Goal: Task Accomplishment & Management: Manage account settings

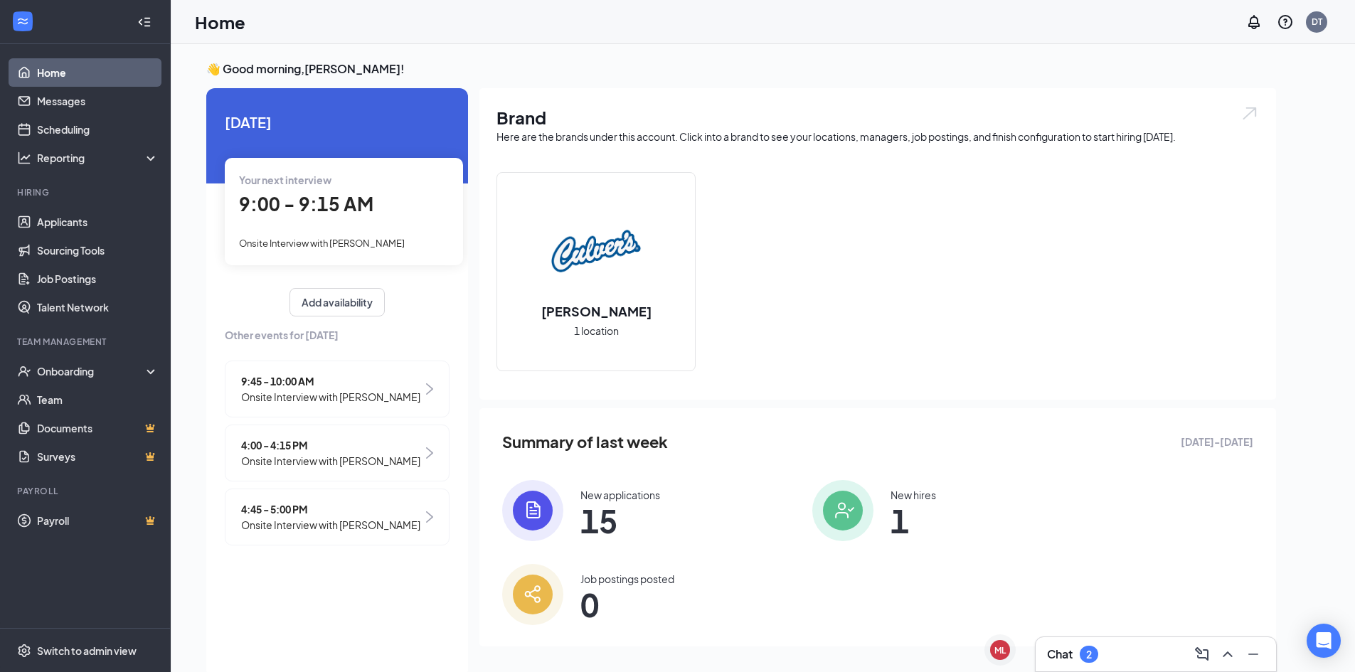
click at [296, 196] on span "9:00 - 9:15 AM" at bounding box center [306, 203] width 134 height 23
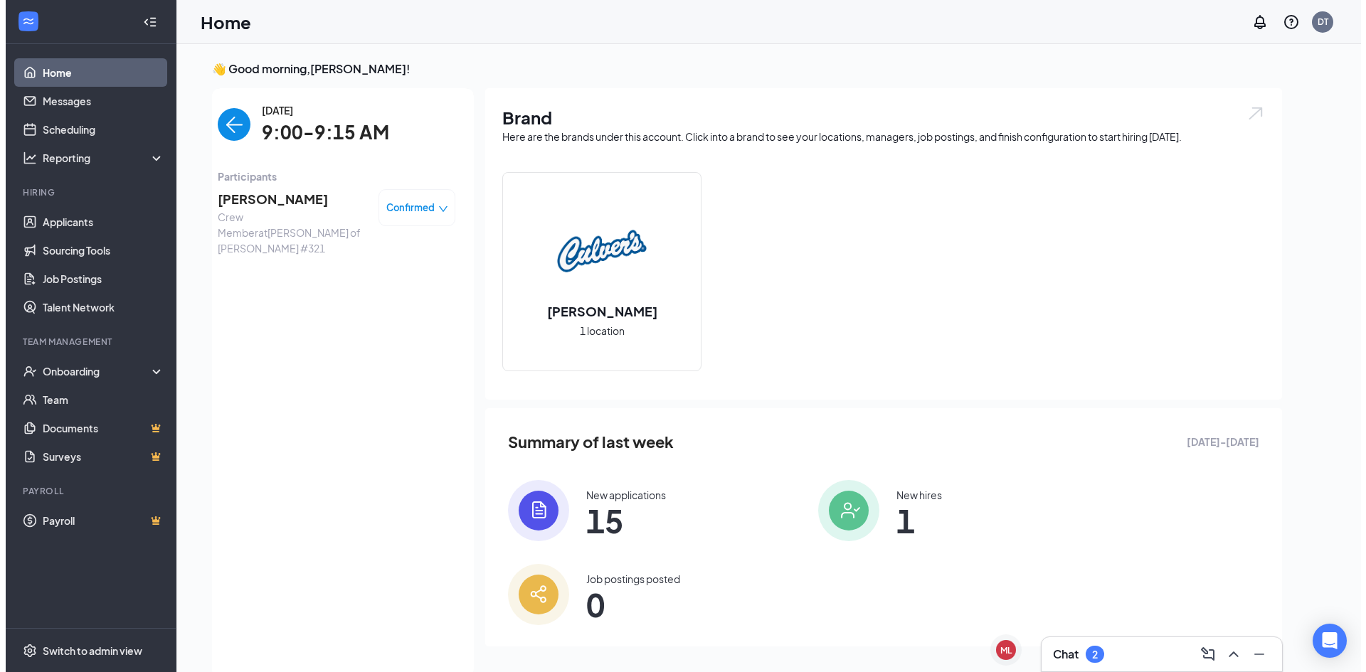
scroll to position [6, 0]
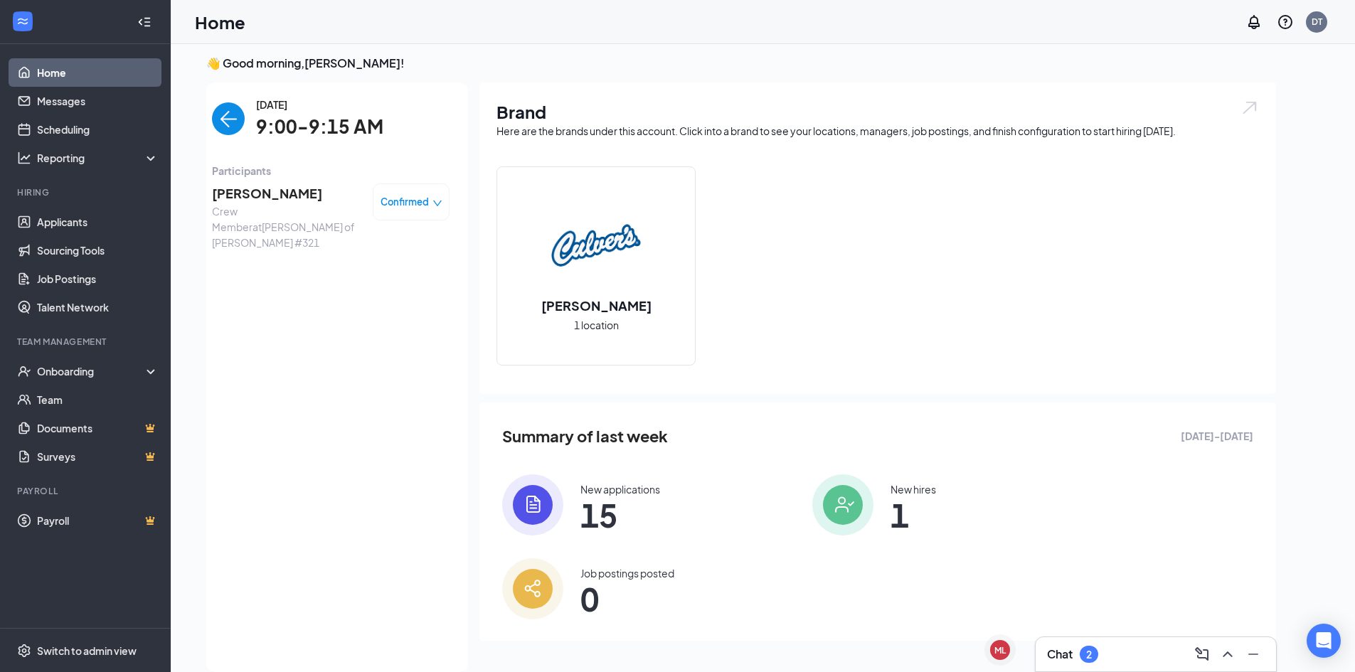
click at [296, 196] on span "Davante Jenkins" at bounding box center [286, 194] width 149 height 20
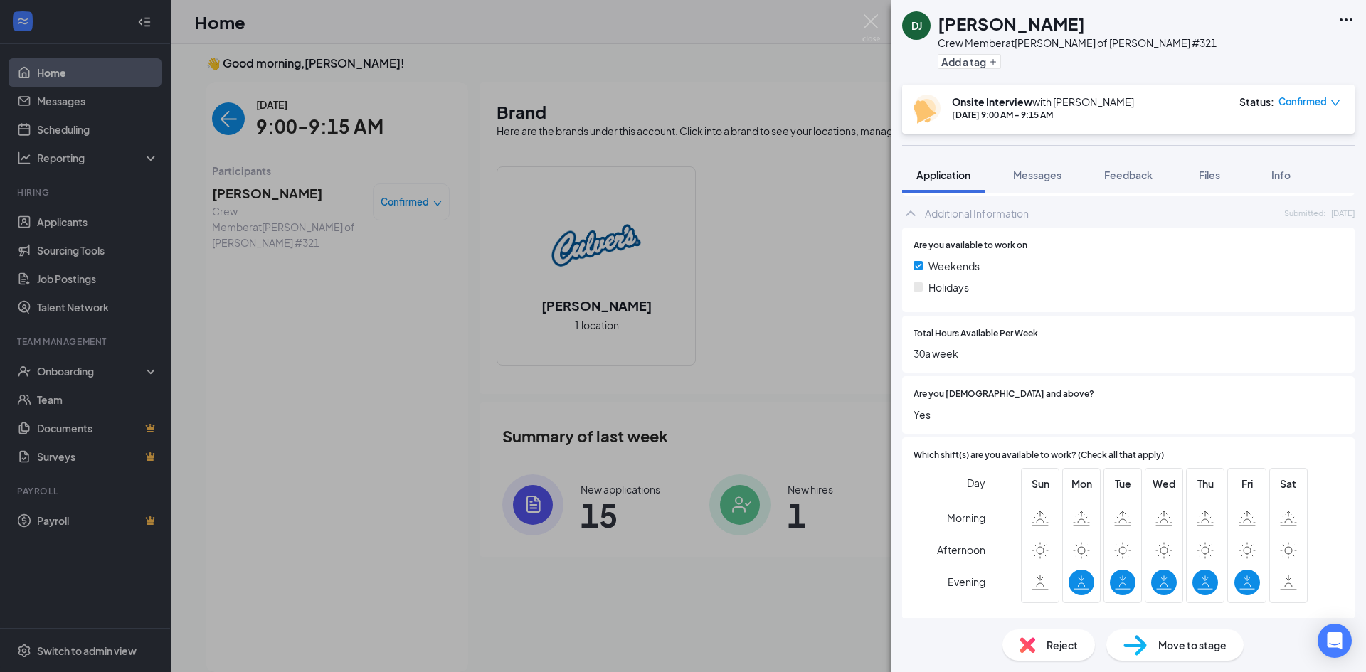
scroll to position [617, 0]
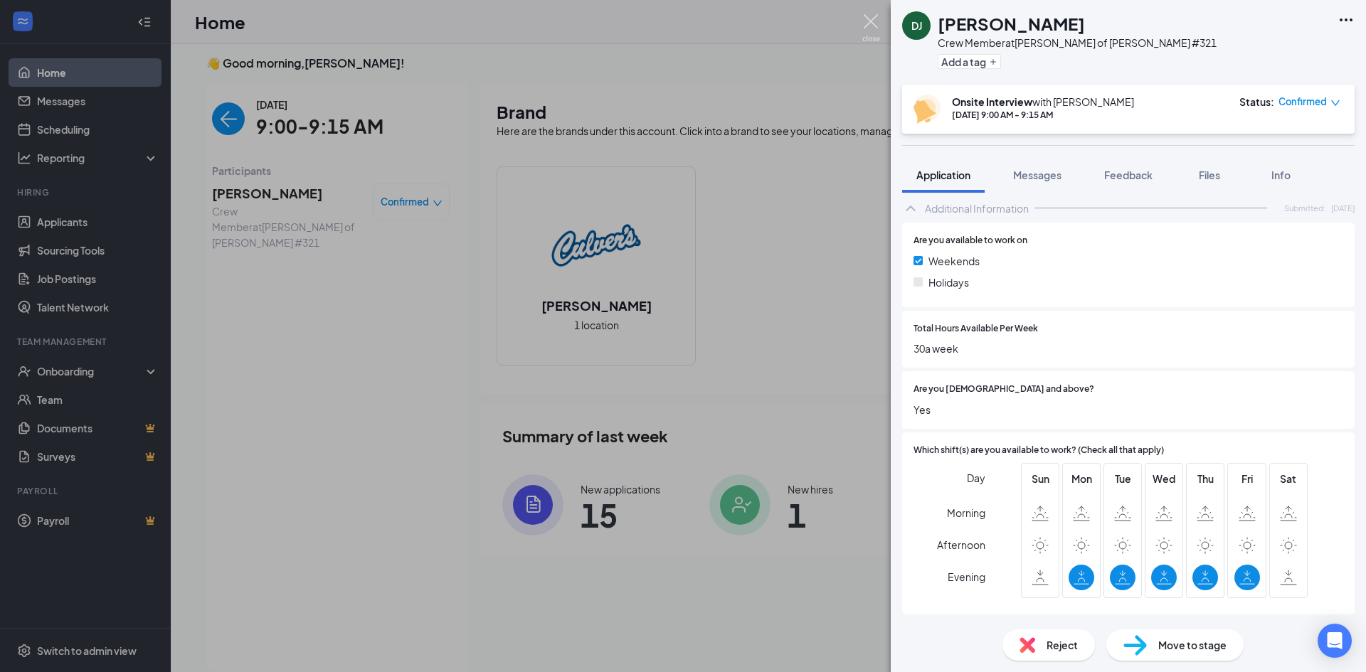
click at [876, 21] on img at bounding box center [871, 28] width 18 height 28
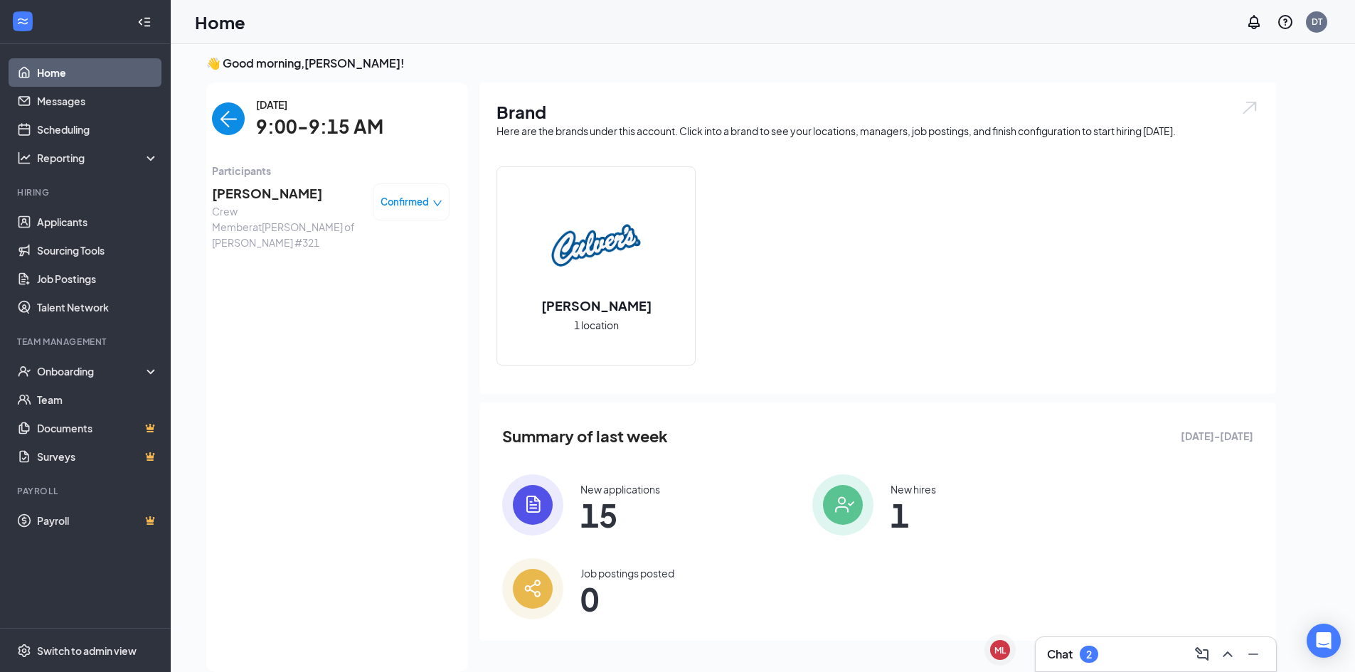
click at [216, 124] on img "back-button" at bounding box center [228, 118] width 33 height 33
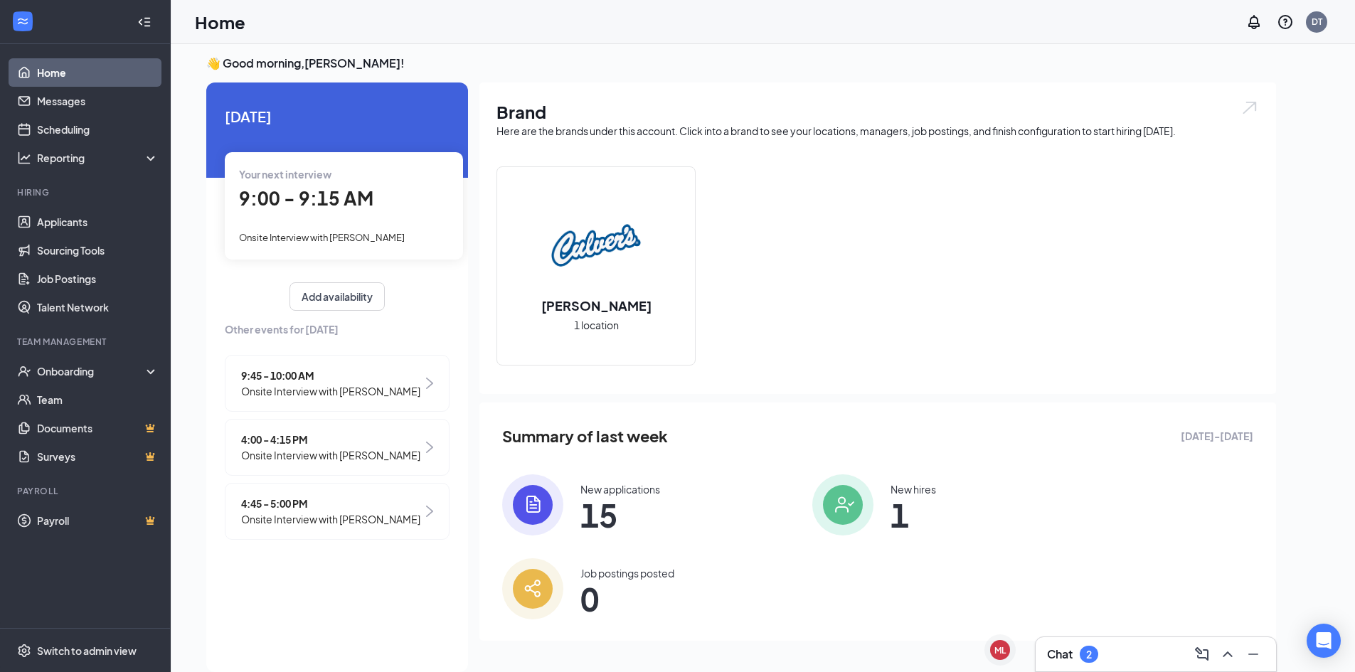
click at [305, 376] on span "9:45 - 10:00 AM" at bounding box center [330, 376] width 179 height 16
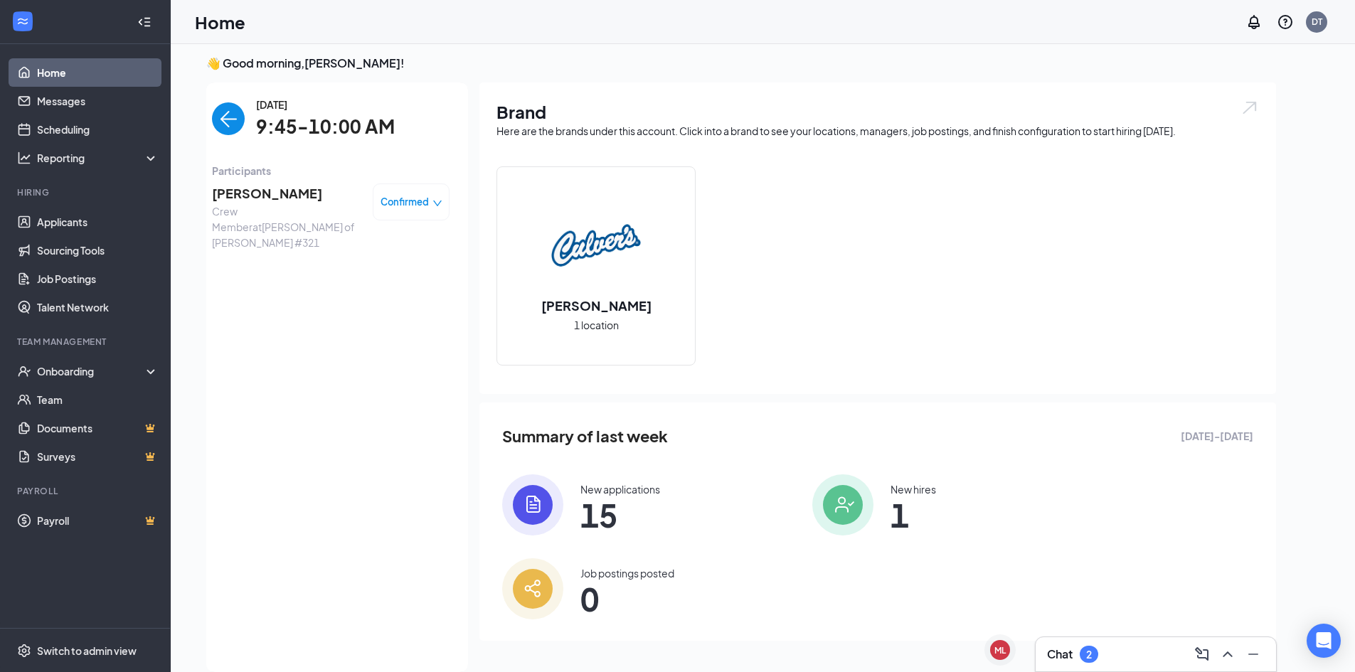
click at [257, 200] on span "Elijah Martin" at bounding box center [286, 194] width 149 height 20
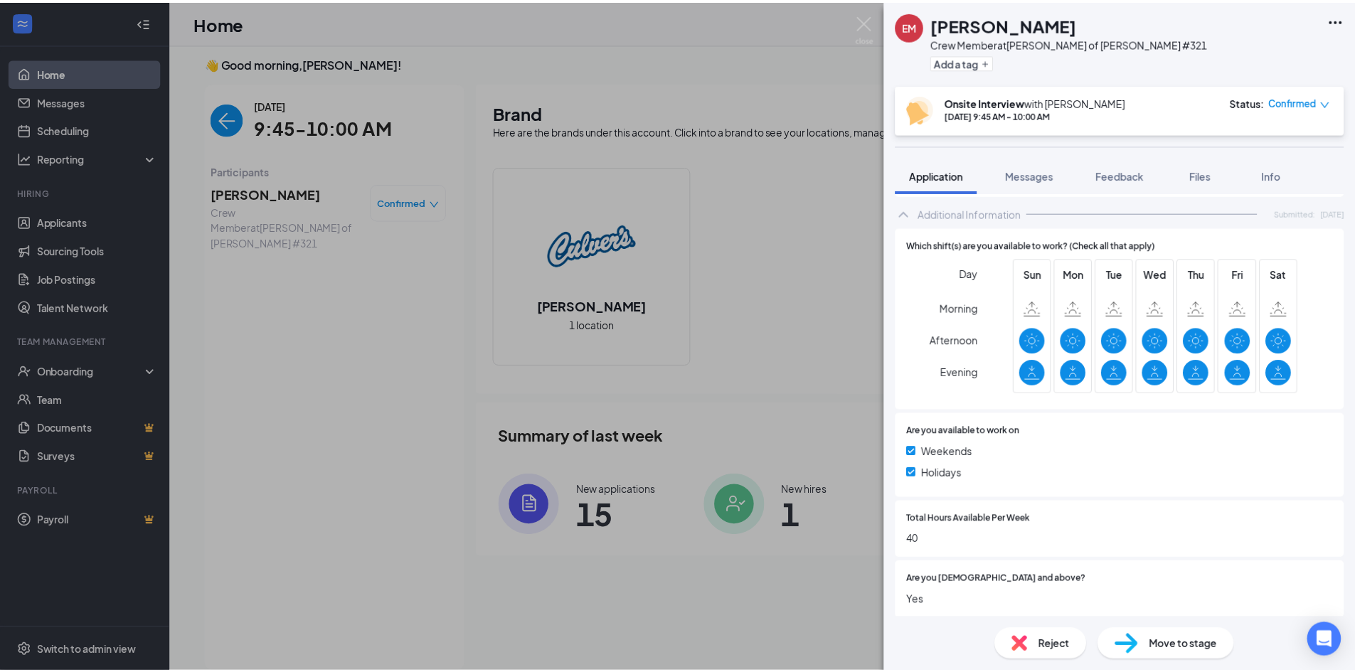
scroll to position [499, 0]
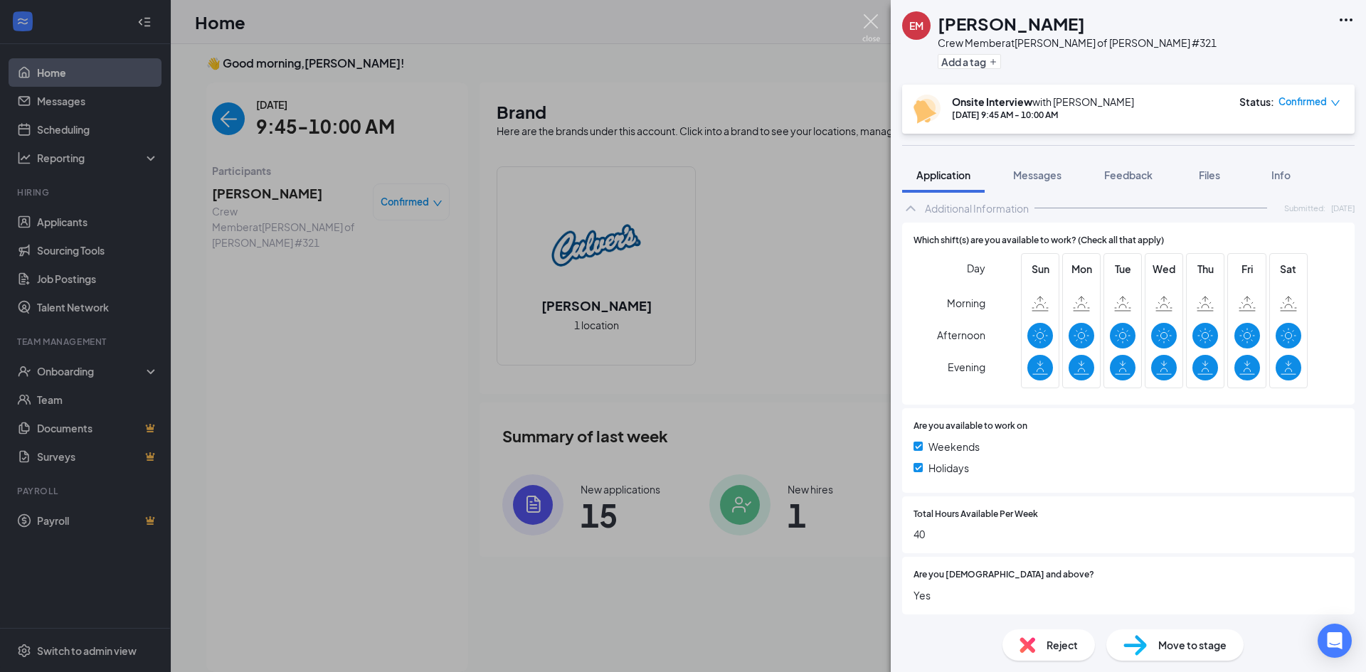
click at [873, 23] on img at bounding box center [871, 28] width 18 height 28
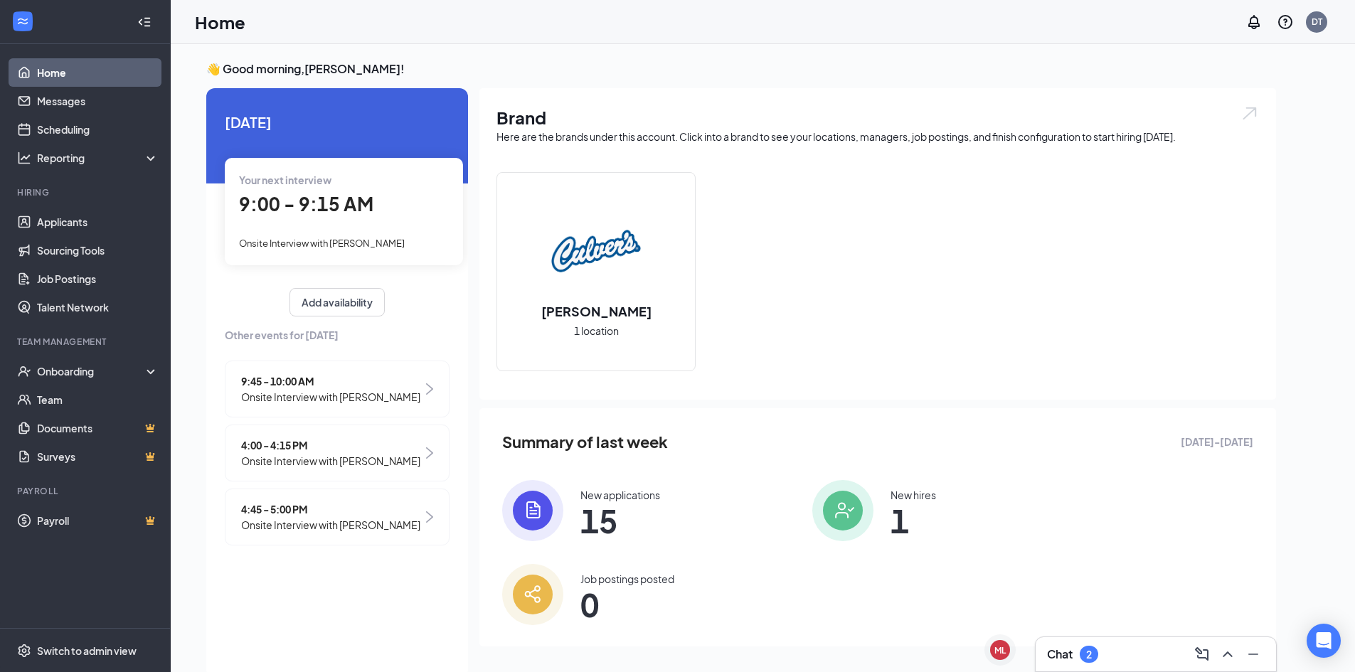
click at [291, 445] on span "4:00 - 4:15 PM" at bounding box center [330, 445] width 179 height 16
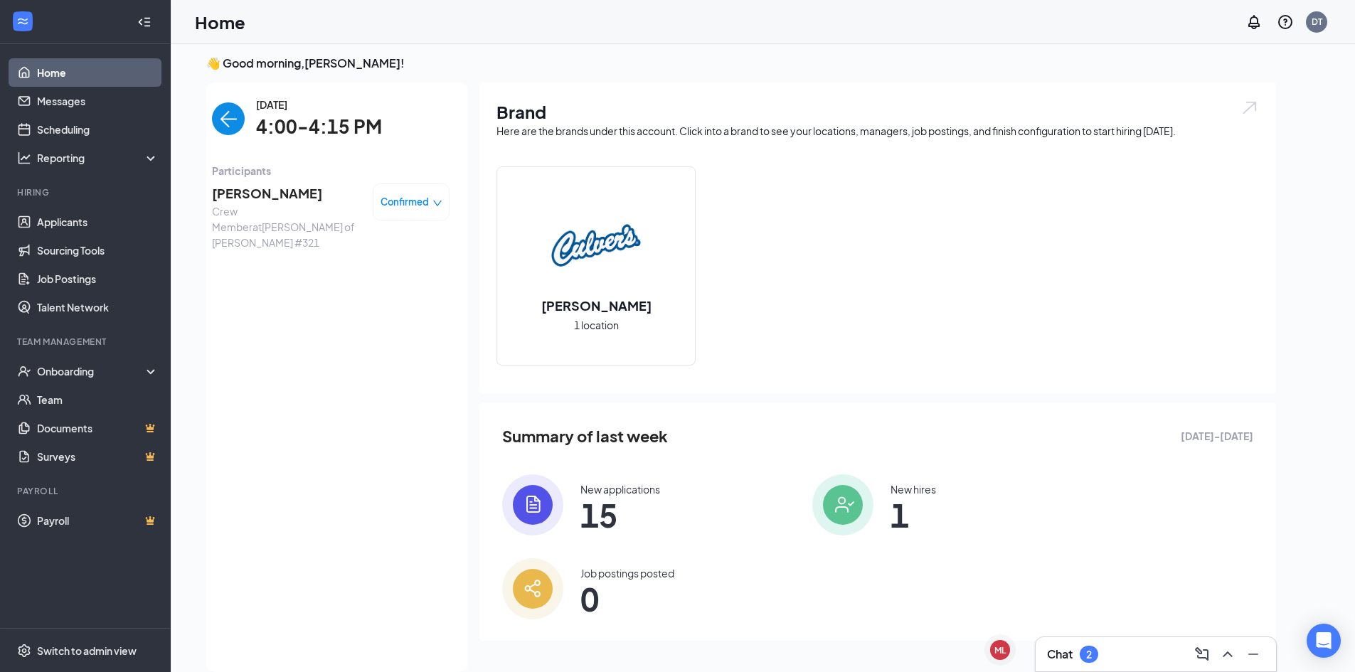
click at [432, 204] on icon "down" at bounding box center [437, 203] width 10 height 10
click at [364, 240] on span "Request Reschedule" at bounding box center [381, 243] width 97 height 16
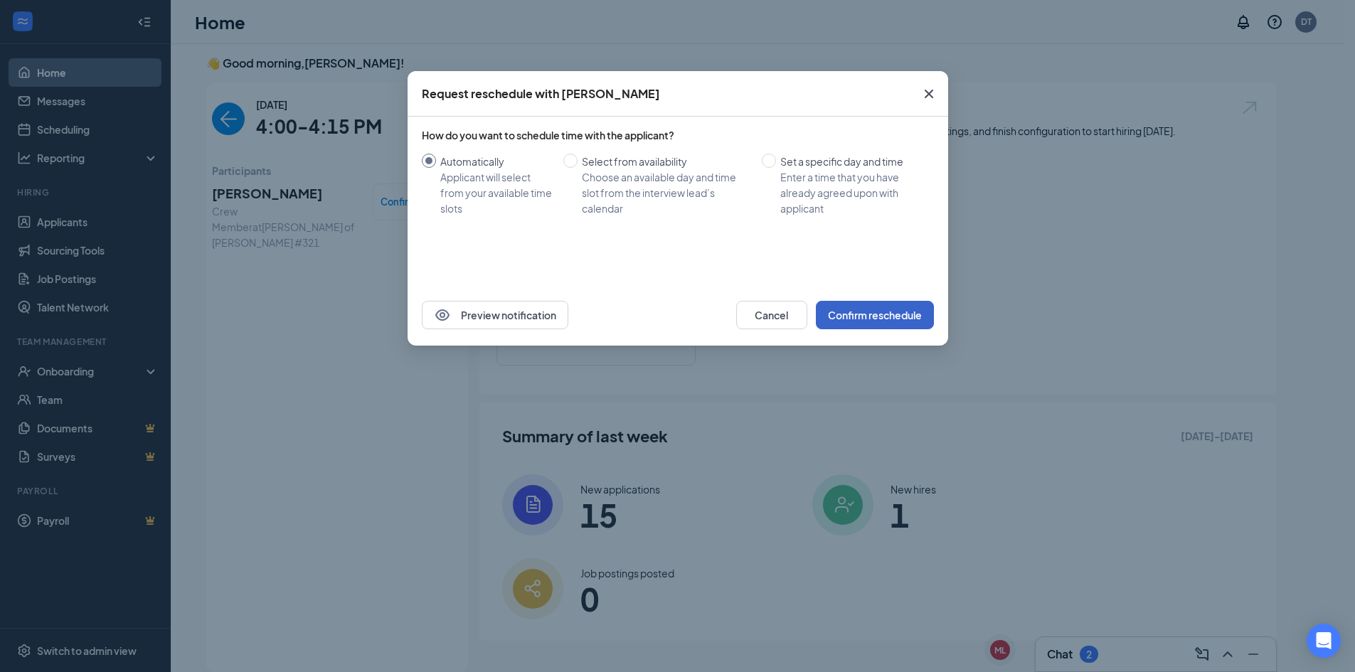
click at [883, 312] on button "Confirm reschedule" at bounding box center [875, 315] width 118 height 28
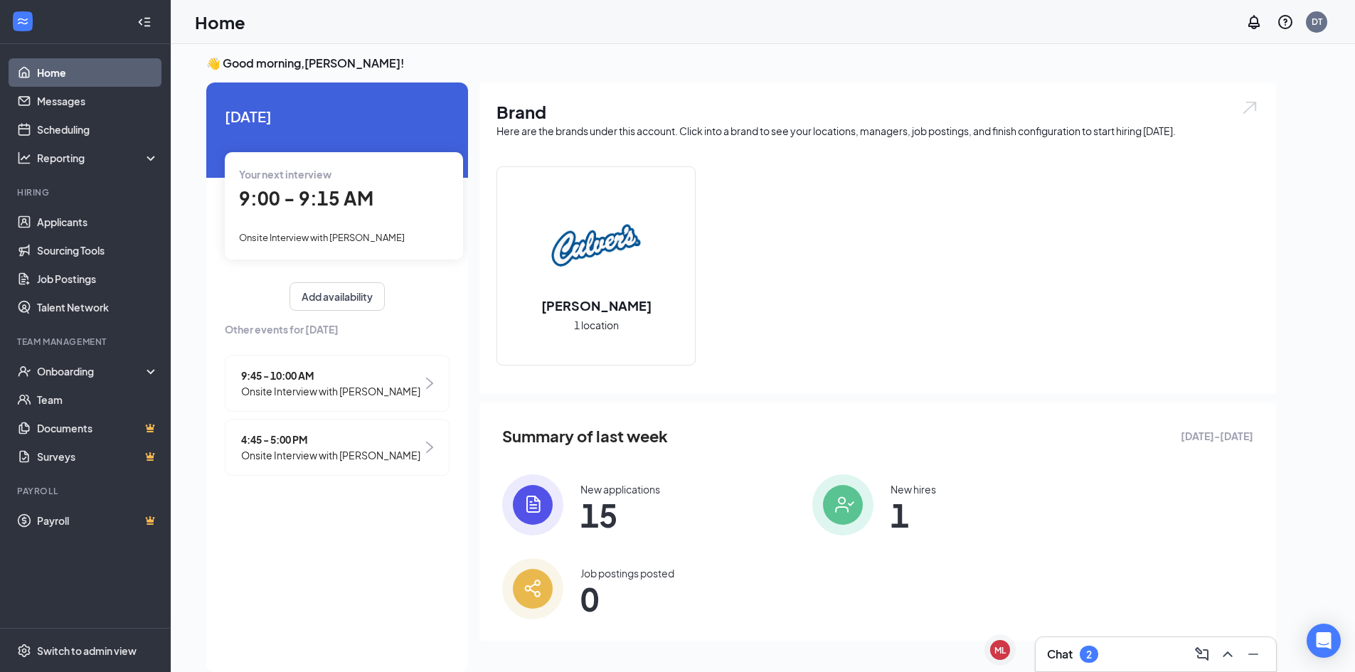
click at [302, 435] on span "4:45 - 5:00 PM" at bounding box center [330, 440] width 179 height 16
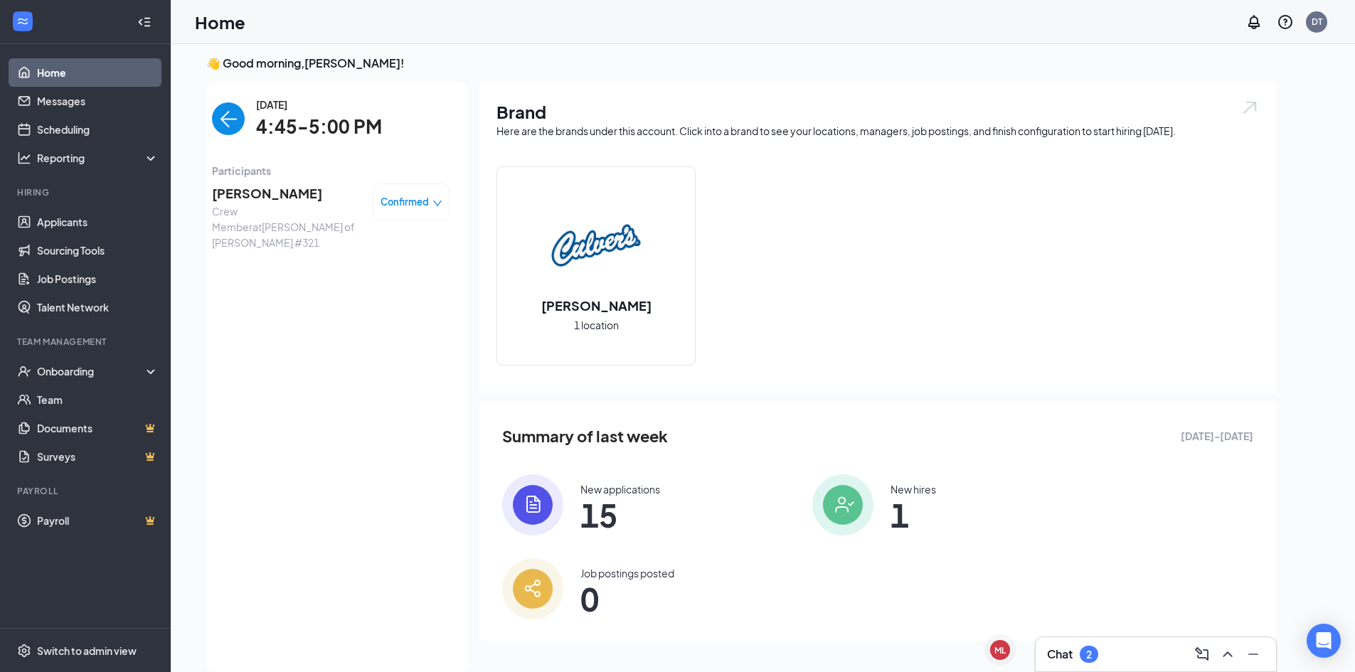
click at [437, 198] on icon "down" at bounding box center [437, 203] width 10 height 10
click at [390, 241] on span "Request Reschedule" at bounding box center [381, 243] width 97 height 16
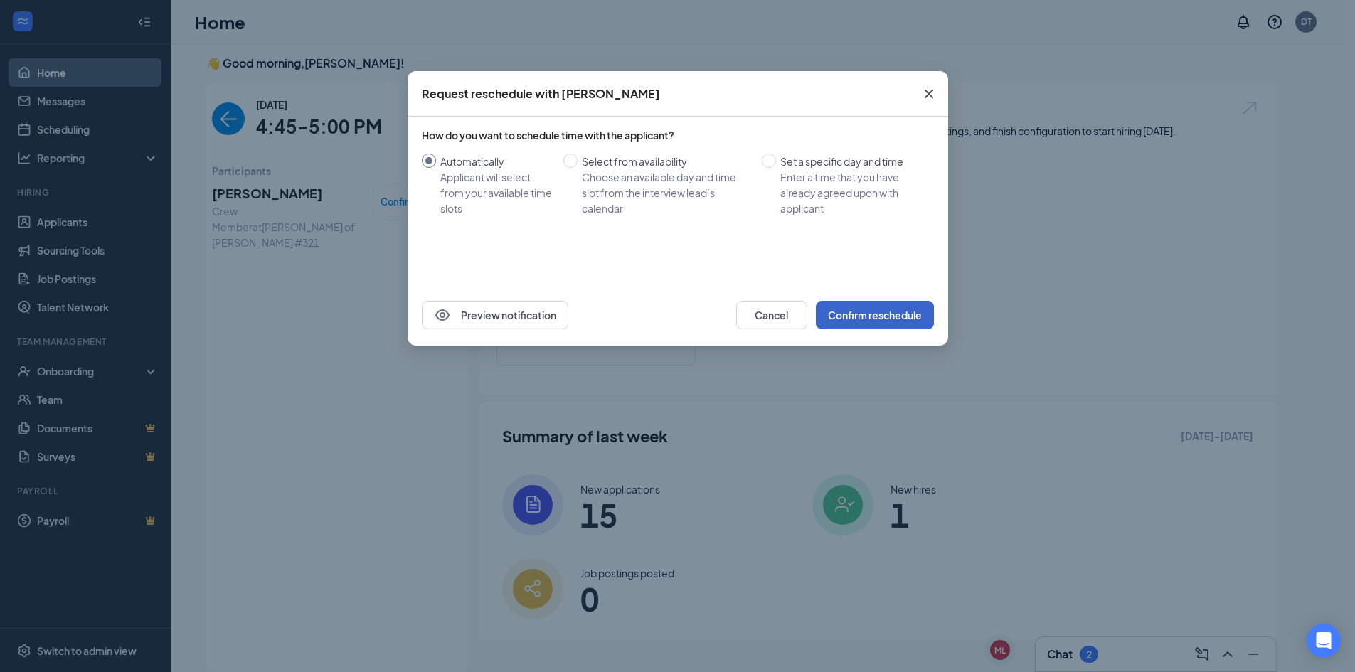
click at [863, 319] on button "Confirm reschedule" at bounding box center [875, 315] width 118 height 28
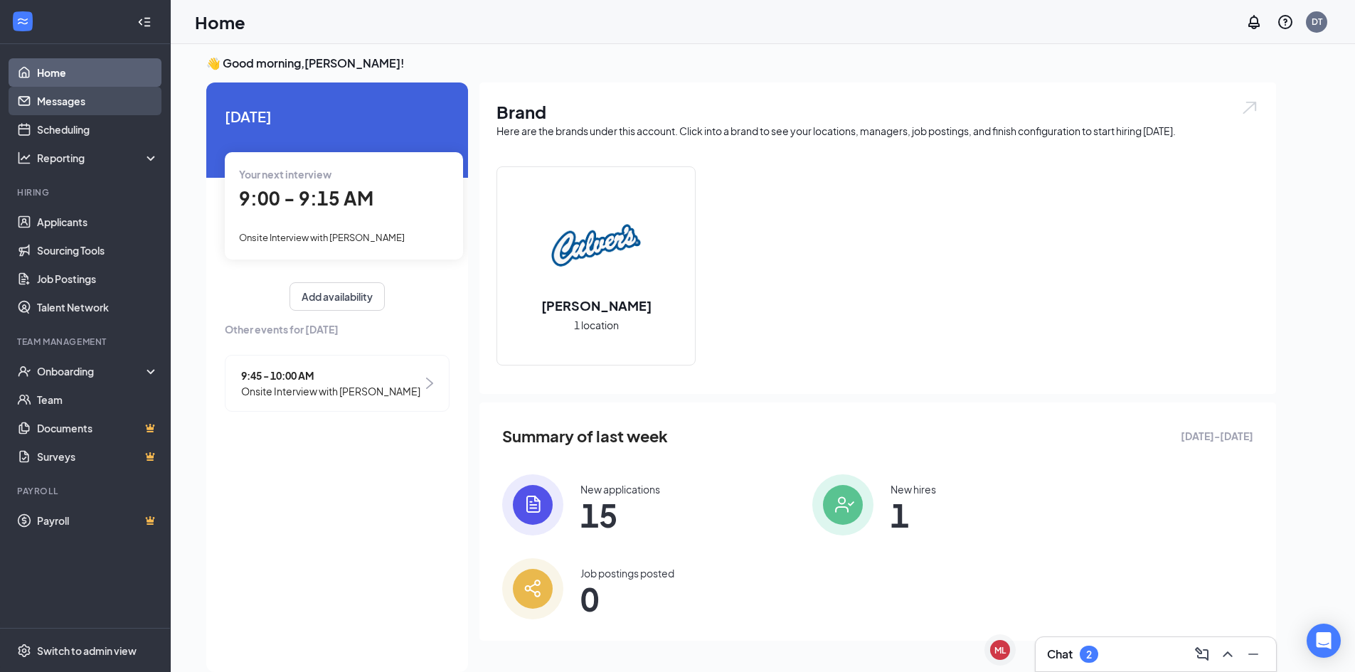
click at [69, 104] on link "Messages" at bounding box center [98, 101] width 122 height 28
click at [58, 102] on link "Messages" at bounding box center [98, 101] width 122 height 28
click at [67, 222] on link "Applicants" at bounding box center [98, 222] width 122 height 28
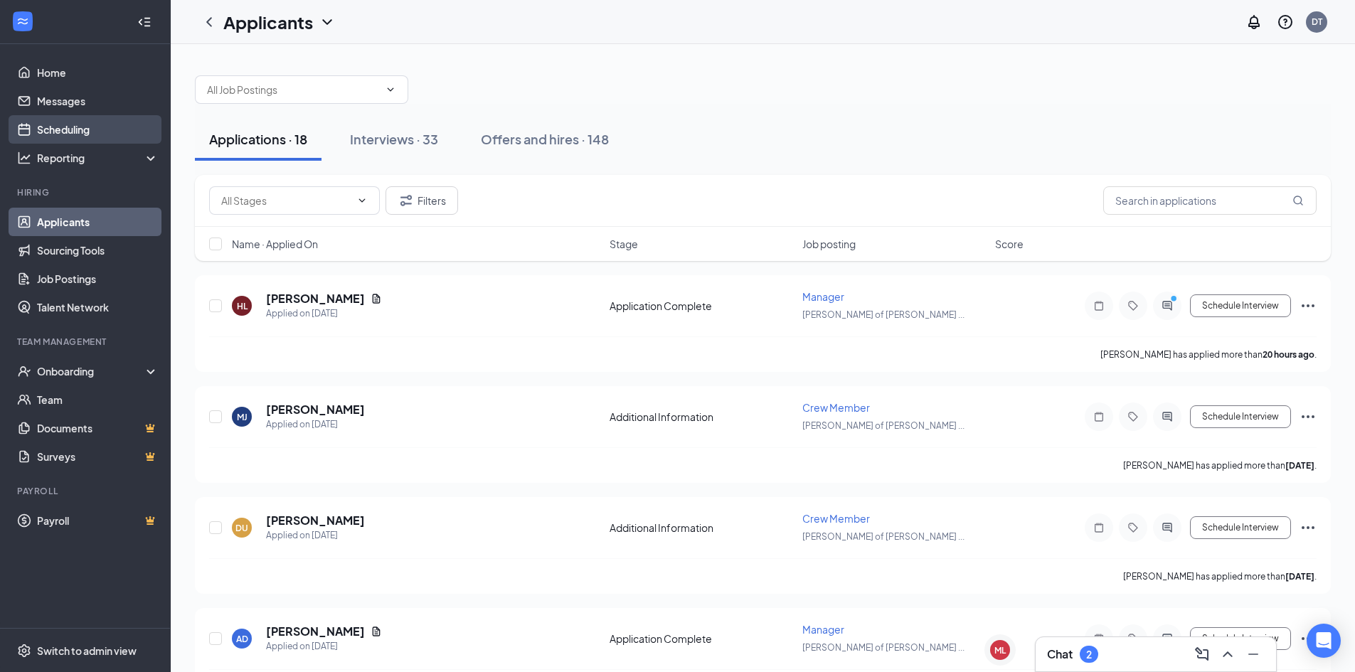
click at [54, 129] on link "Scheduling" at bounding box center [98, 129] width 122 height 28
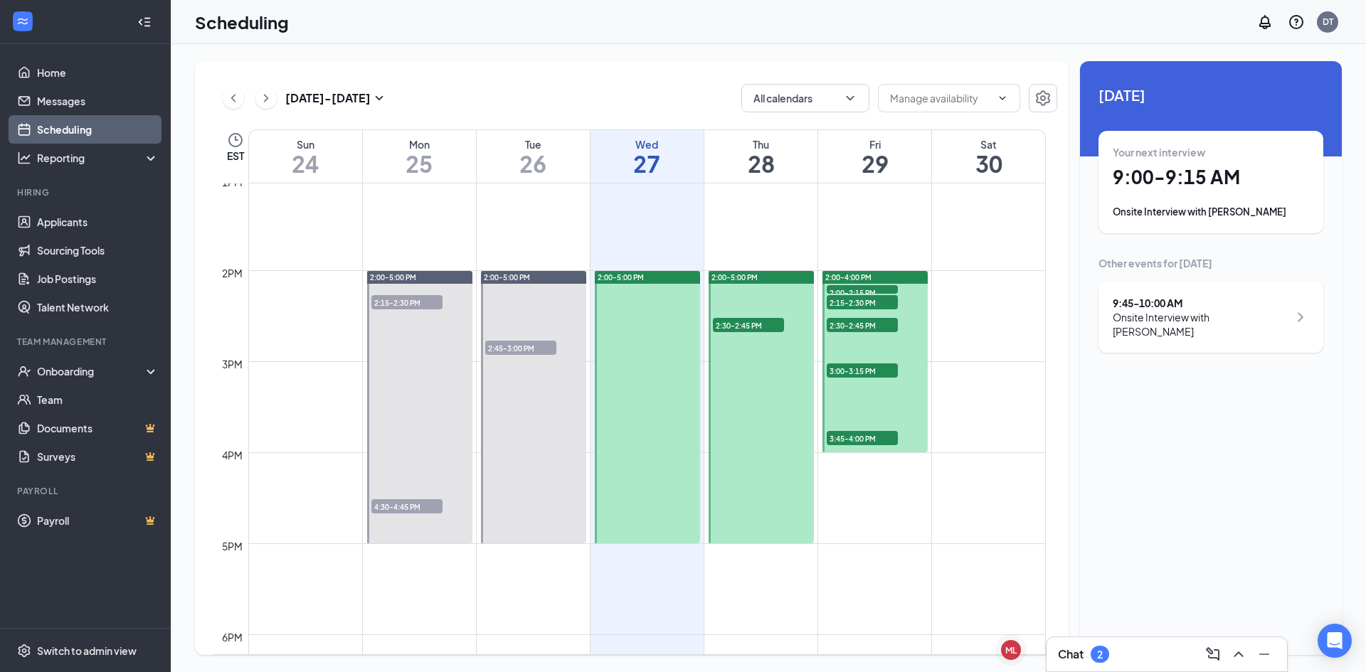
scroll to position [1197, 0]
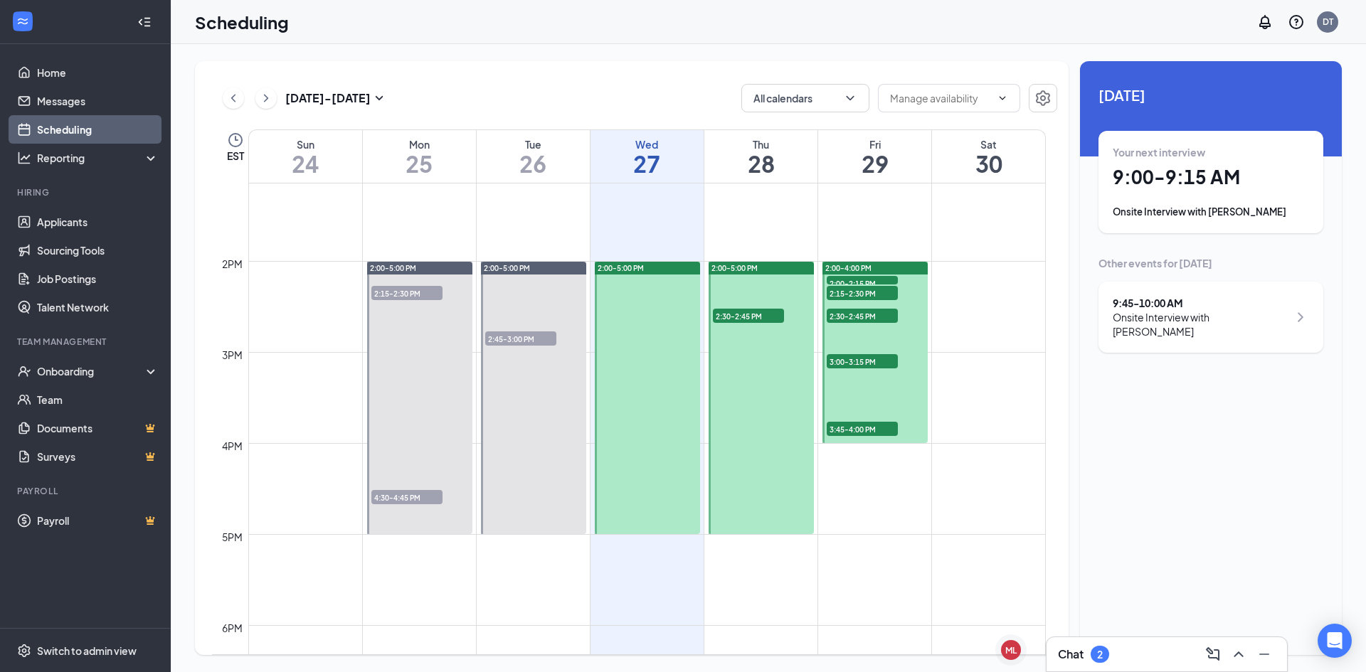
click at [741, 316] on span "2:30-2:45 PM" at bounding box center [748, 316] width 71 height 14
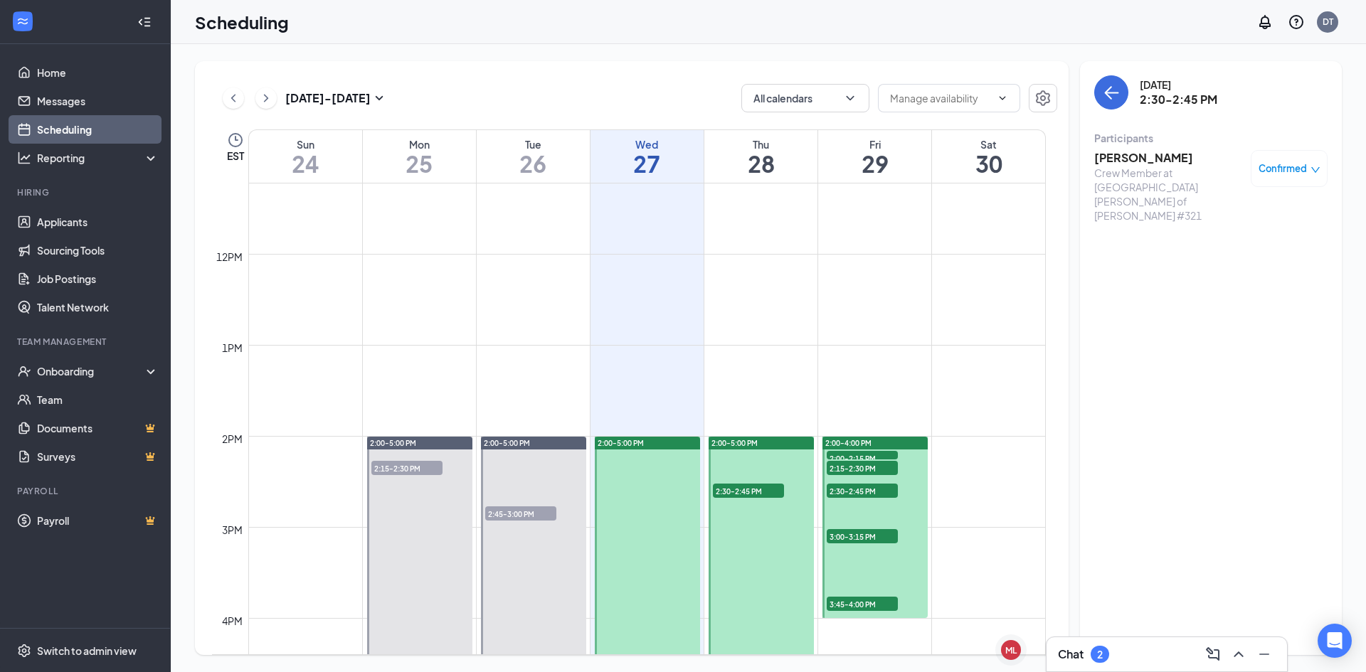
scroll to position [1055, 0]
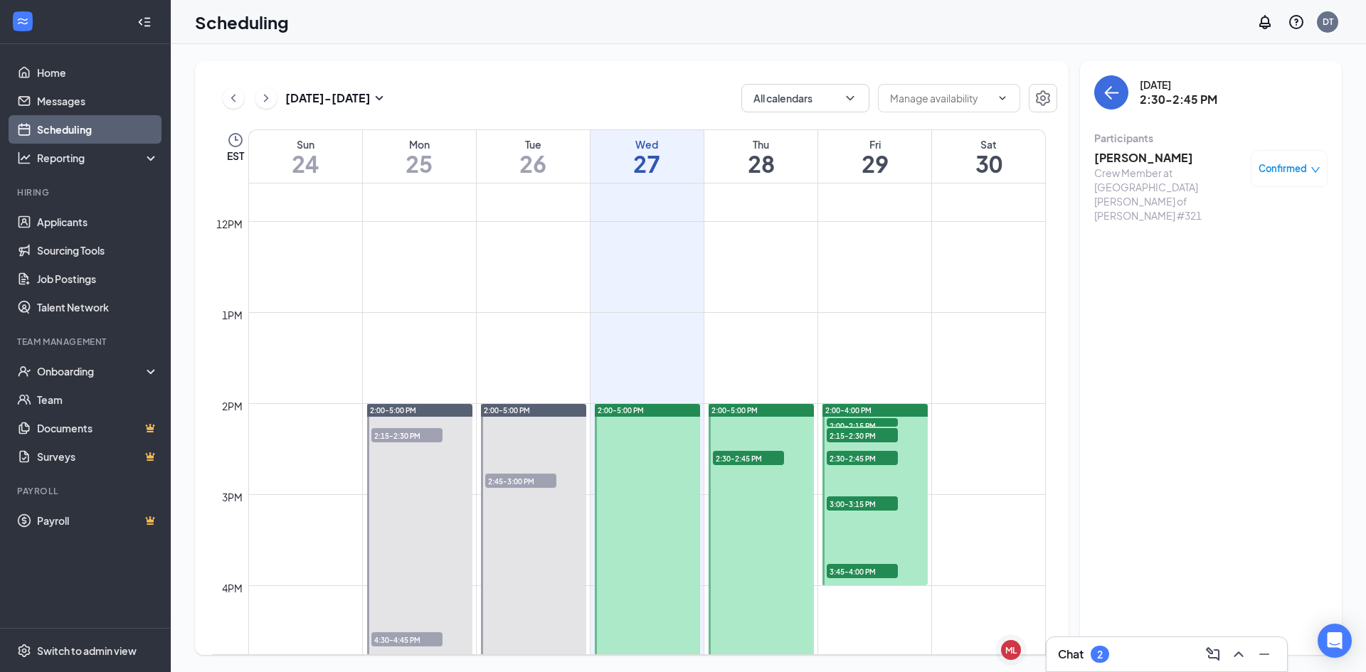
click at [863, 421] on span "2:00-2:15 PM" at bounding box center [861, 425] width 71 height 14
click at [863, 435] on span "2:15-2:30 PM" at bounding box center [861, 435] width 71 height 14
click at [866, 455] on span "2:30-2:45 PM" at bounding box center [861, 458] width 71 height 14
click at [862, 500] on span "3:00-3:15 PM" at bounding box center [861, 503] width 71 height 14
click at [865, 573] on span "3:45-4:00 PM" at bounding box center [861, 571] width 71 height 14
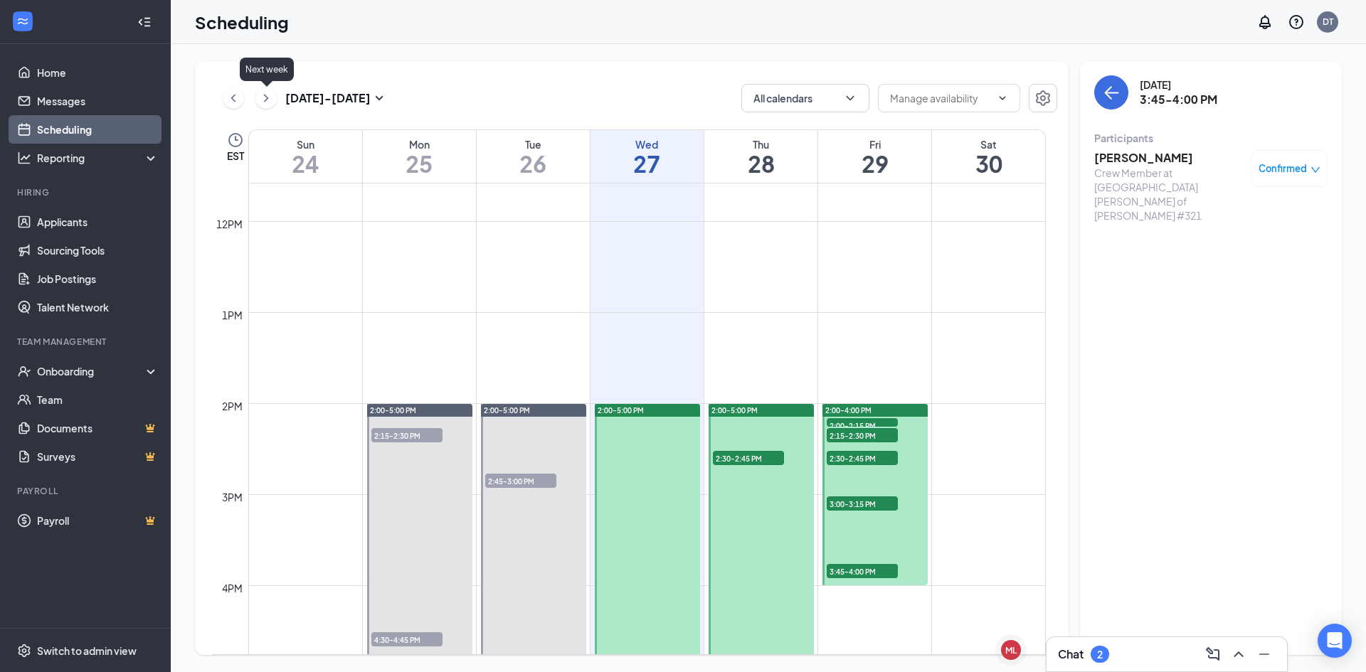
click at [269, 97] on icon "ChevronRight" at bounding box center [266, 98] width 14 height 17
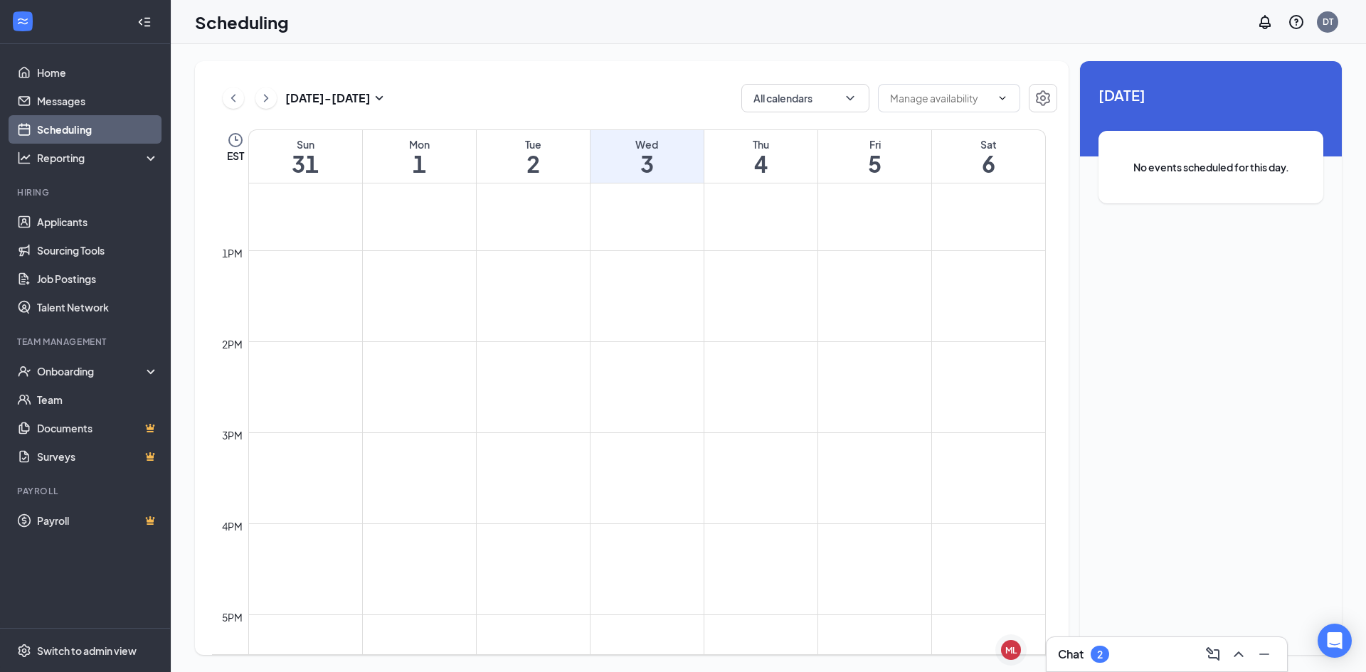
scroll to position [1126, 0]
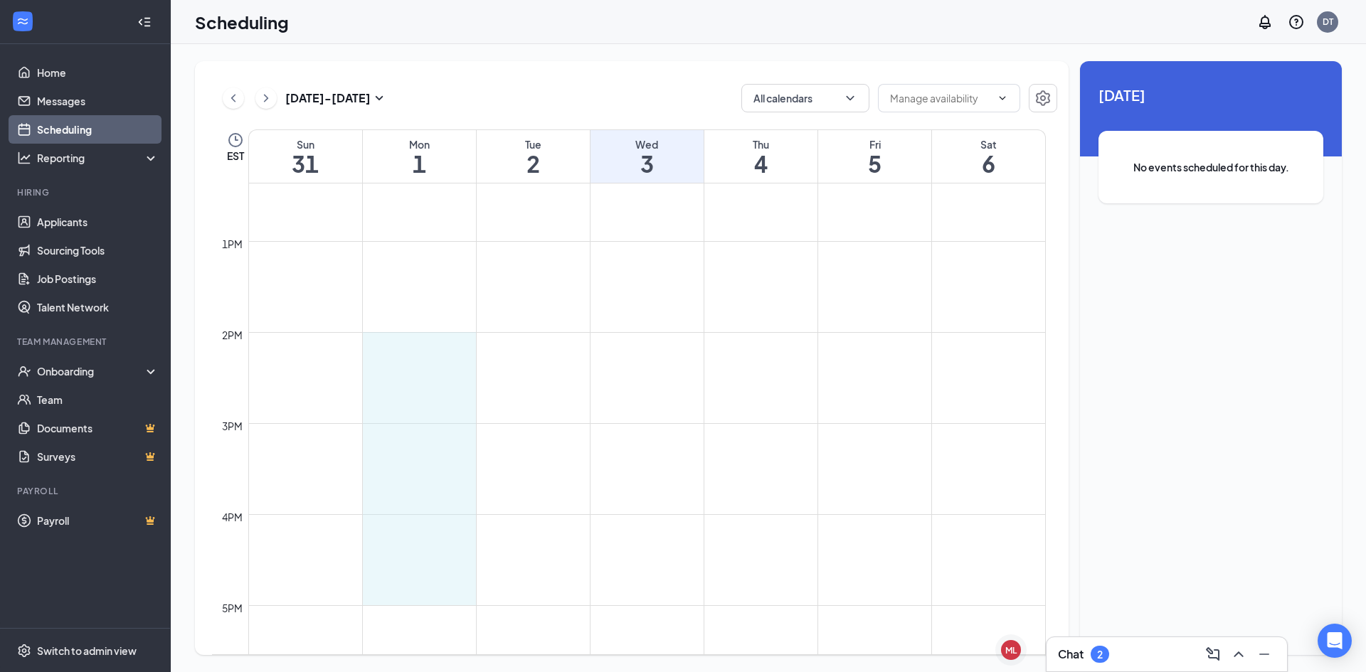
drag, startPoint x: 437, startPoint y: 341, endPoint x: 439, endPoint y: 593, distance: 251.8
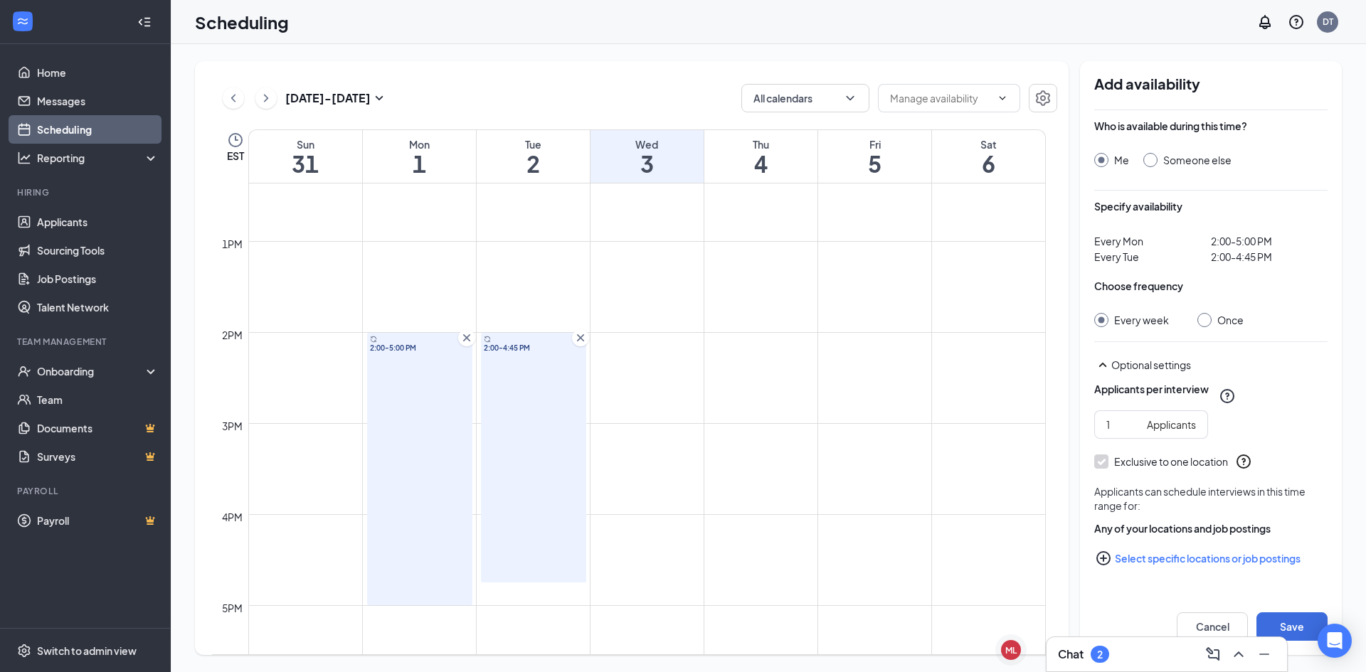
click at [577, 337] on icon "Cross" at bounding box center [580, 338] width 14 height 14
drag, startPoint x: 555, startPoint y: 343, endPoint x: 560, endPoint y: 588, distance: 245.4
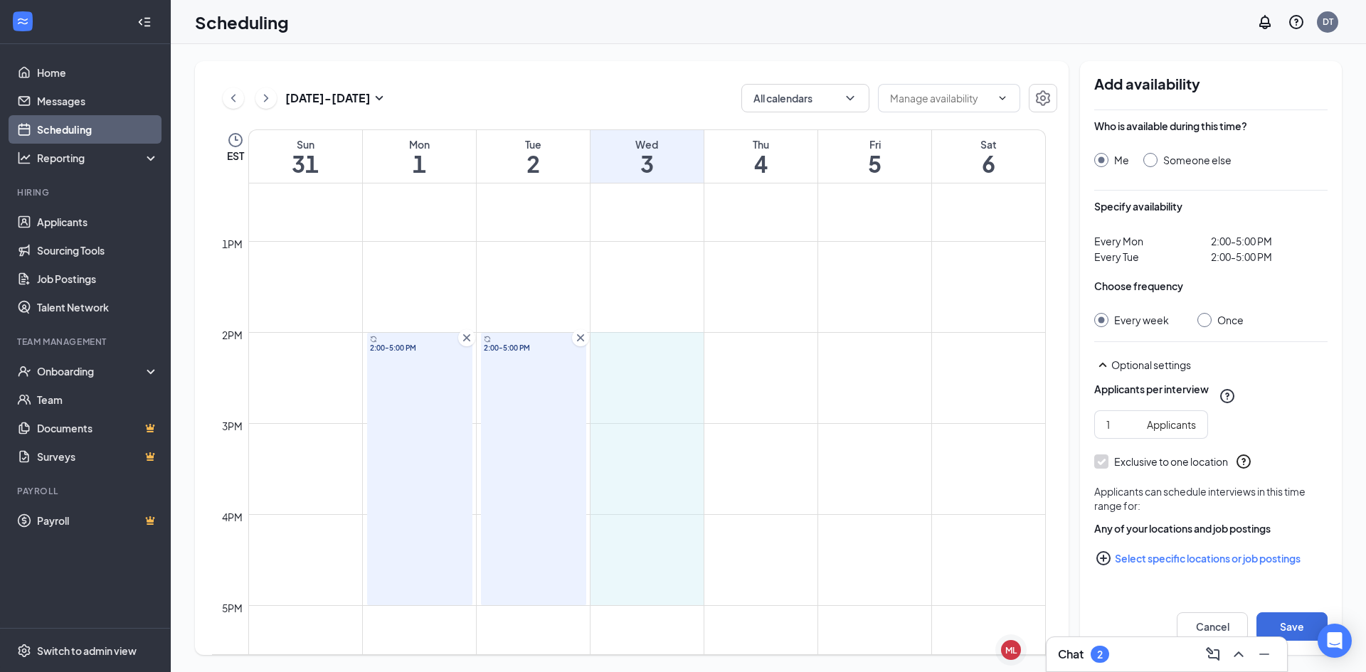
drag, startPoint x: 632, startPoint y: 347, endPoint x: 640, endPoint y: 583, distance: 236.3
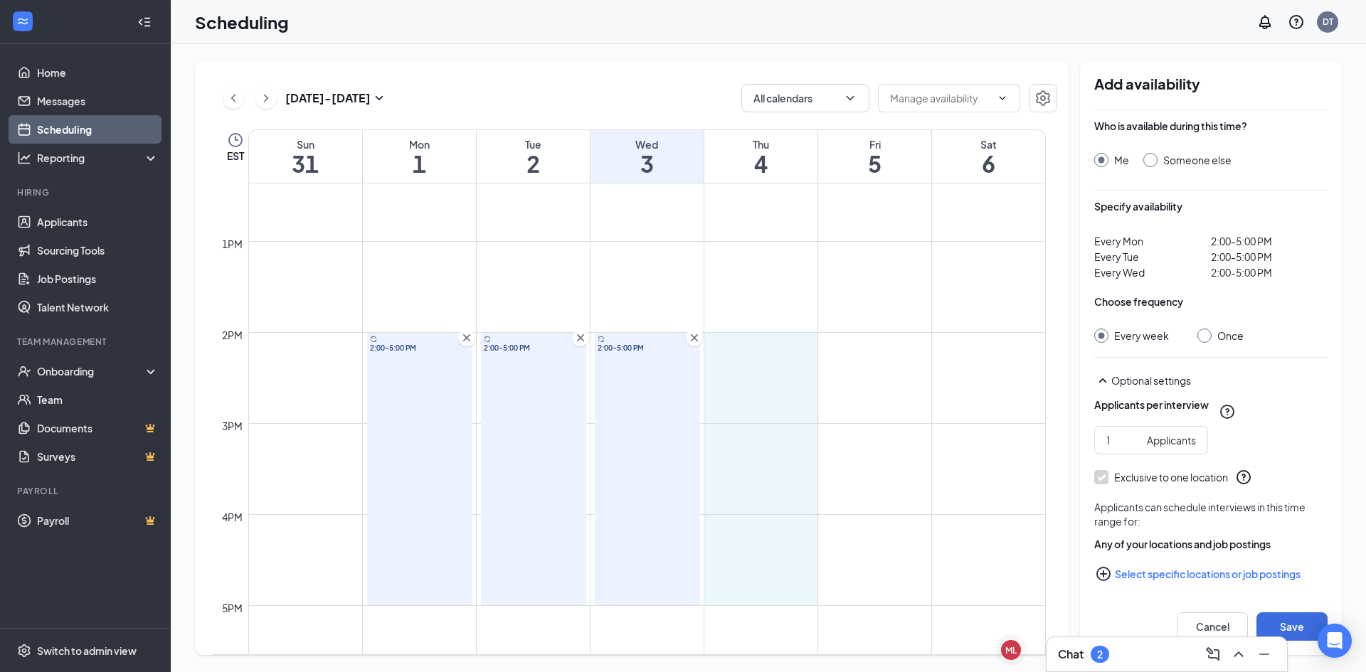
drag, startPoint x: 752, startPoint y: 342, endPoint x: 782, endPoint y: 597, distance: 257.2
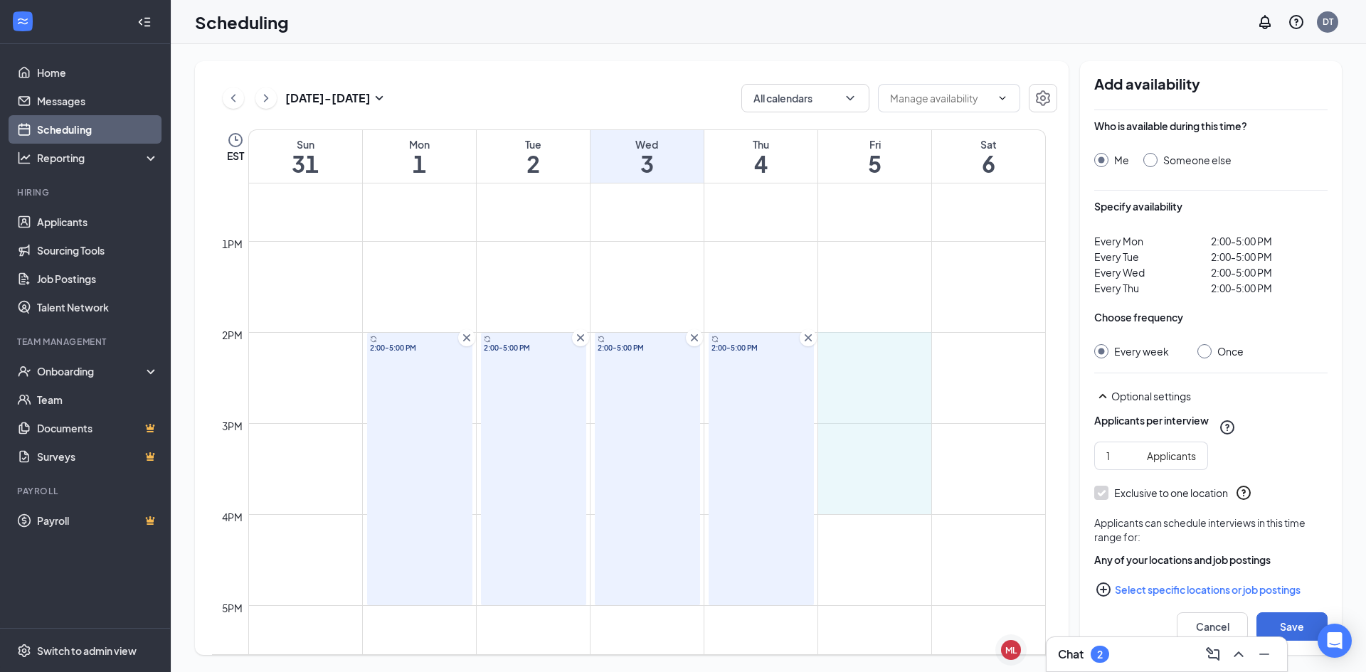
drag, startPoint x: 864, startPoint y: 343, endPoint x: 888, endPoint y: 493, distance: 151.9
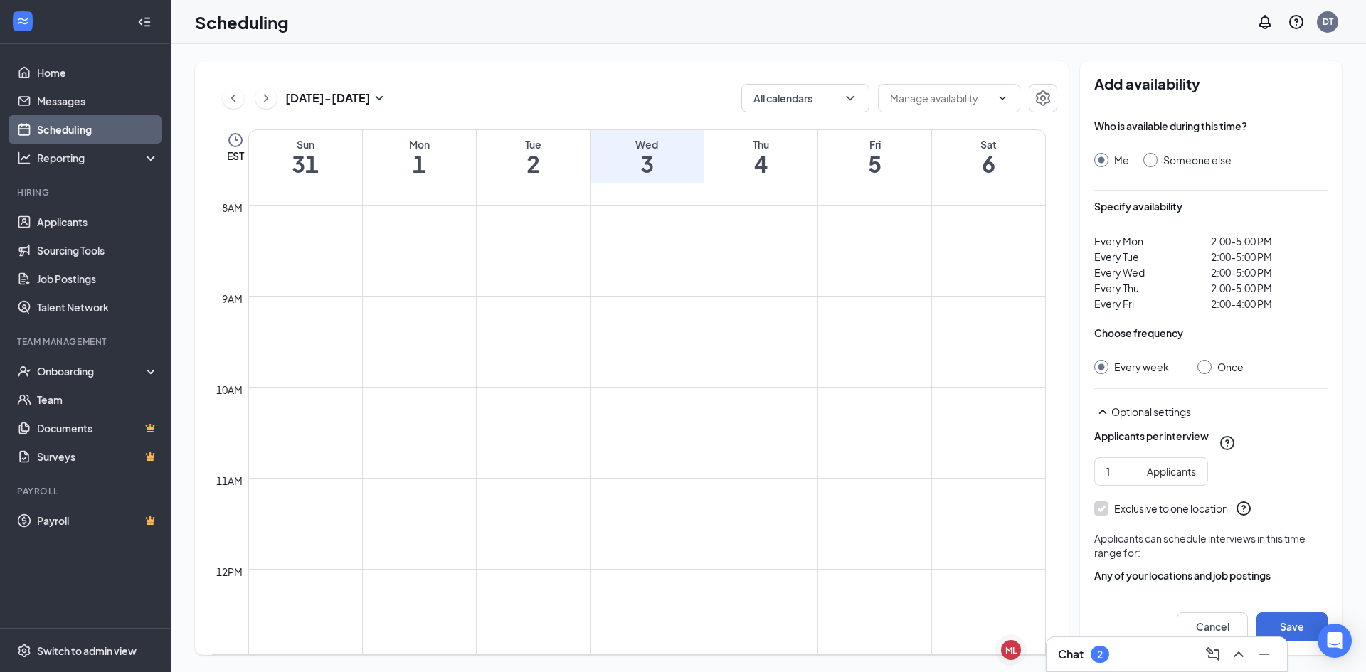
scroll to position [699, 0]
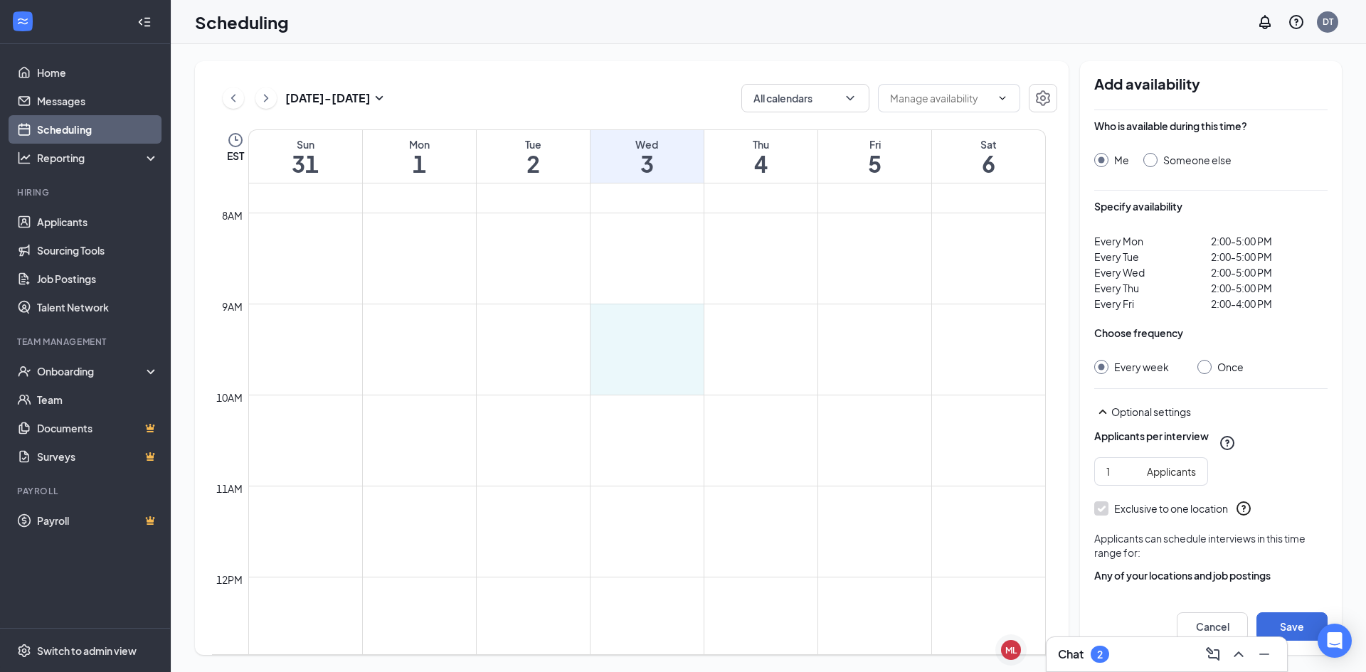
drag, startPoint x: 643, startPoint y: 313, endPoint x: 653, endPoint y: 384, distance: 71.8
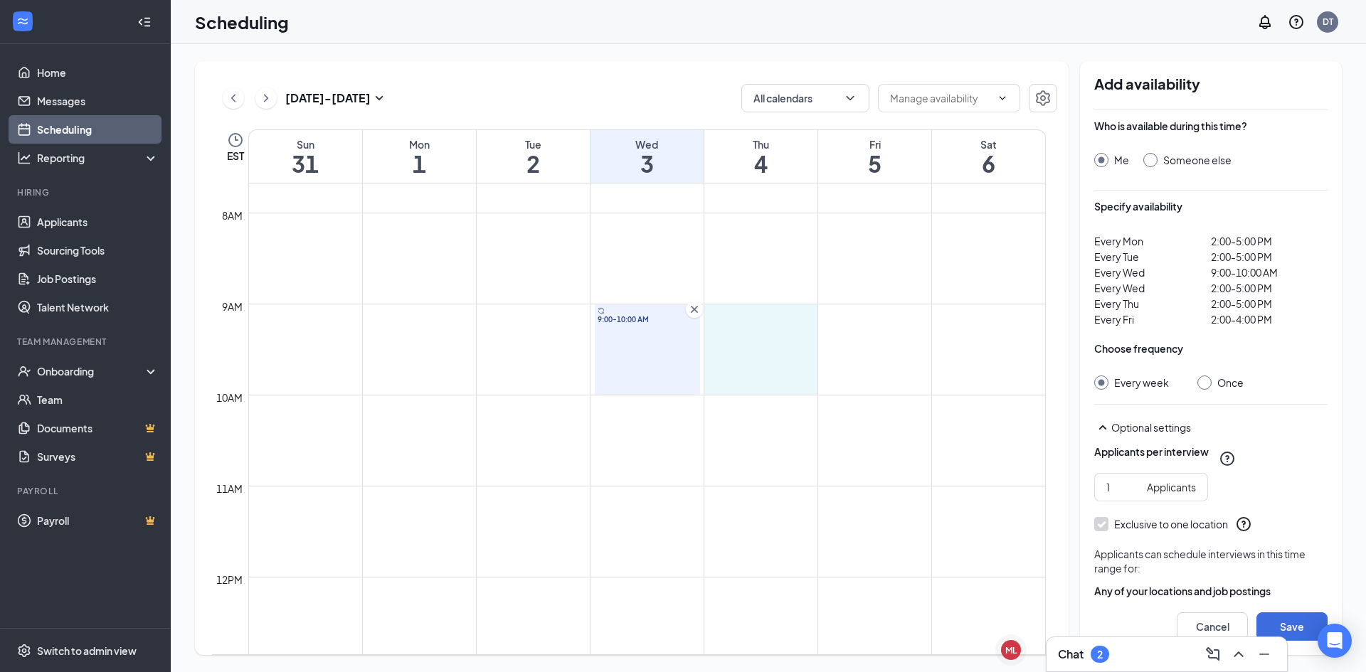
drag, startPoint x: 767, startPoint y: 307, endPoint x: 778, endPoint y: 379, distance: 72.7
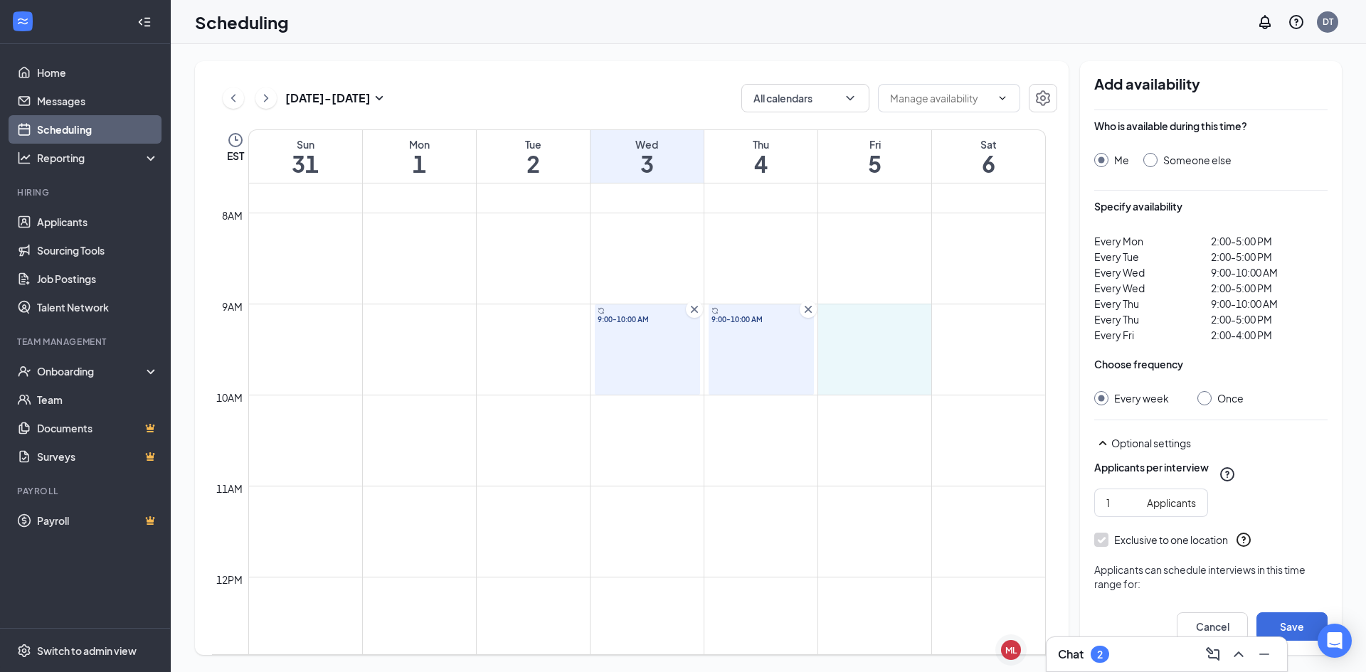
drag, startPoint x: 855, startPoint y: 314, endPoint x: 864, endPoint y: 378, distance: 64.7
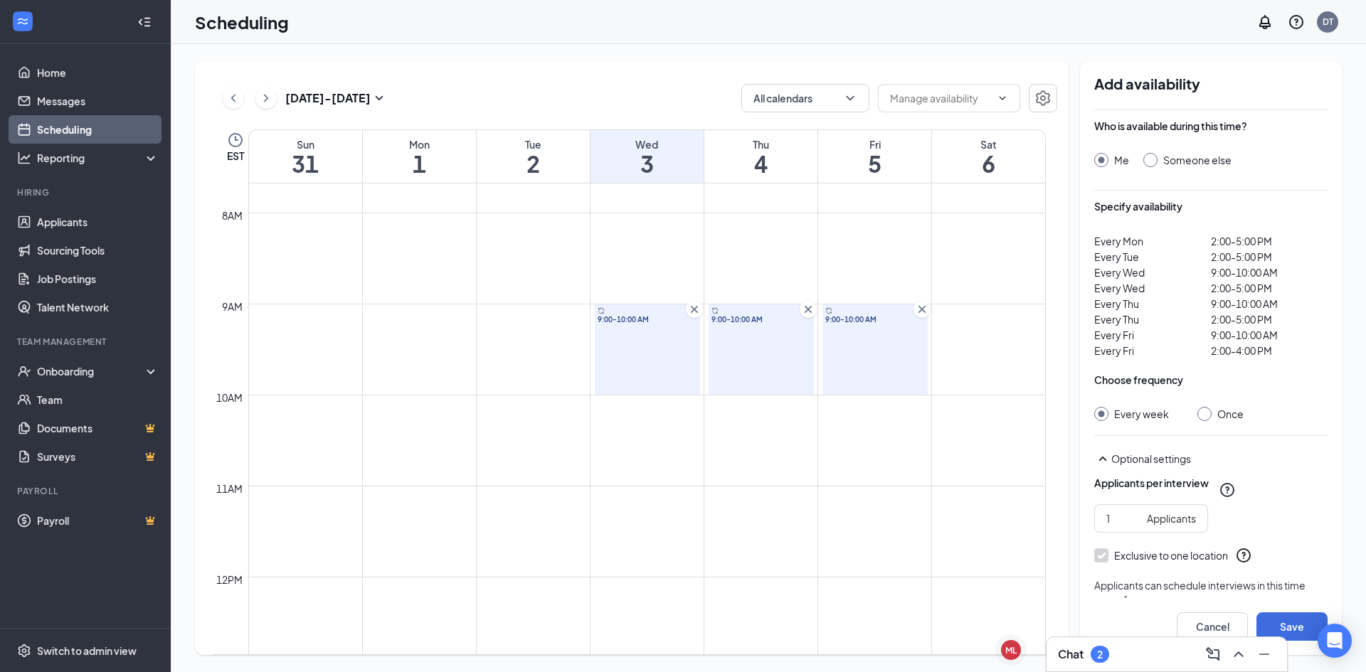
click at [1201, 416] on input "Once" at bounding box center [1202, 412] width 10 height 10
radio input "true"
radio input "false"
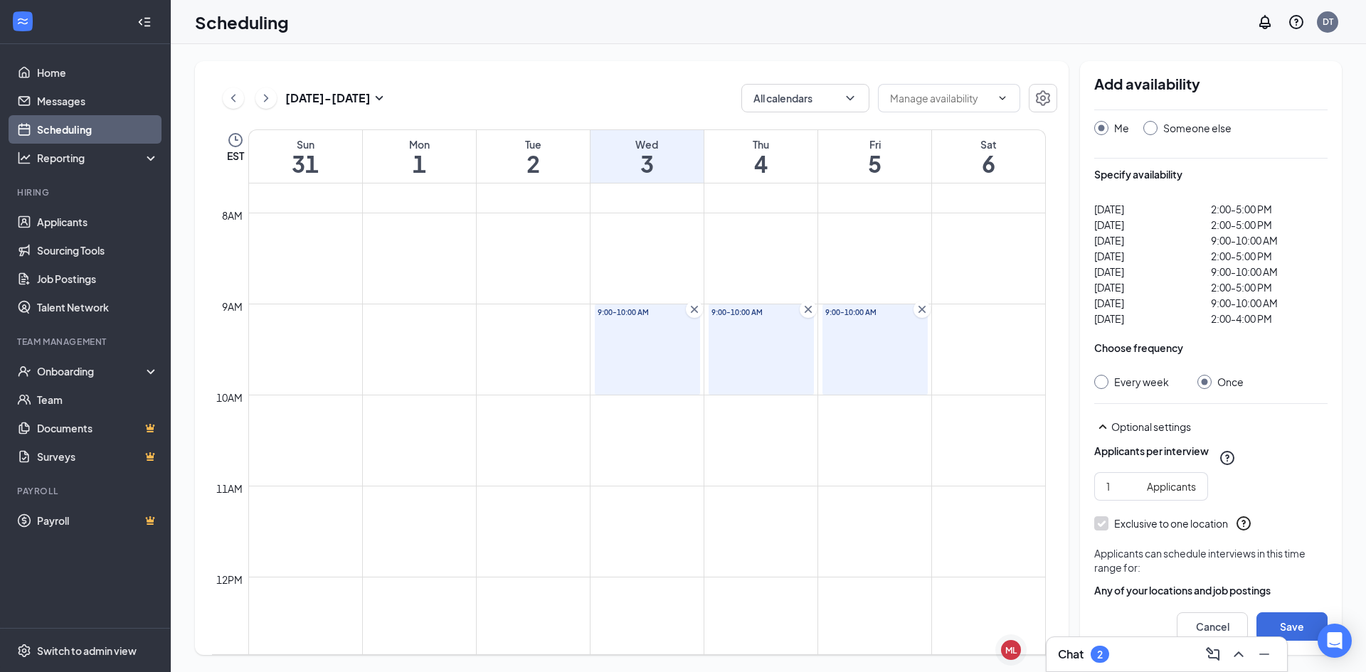
scroll to position [83, 0]
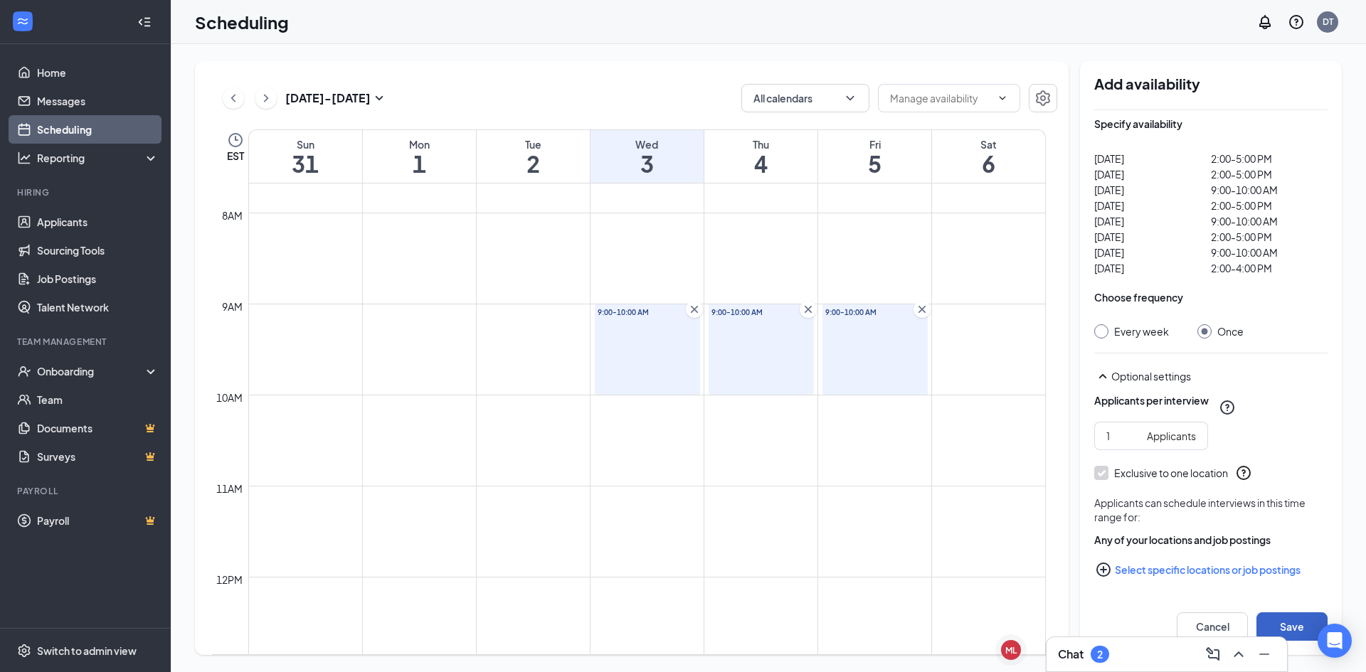
click at [1297, 621] on button "Save" at bounding box center [1291, 626] width 71 height 28
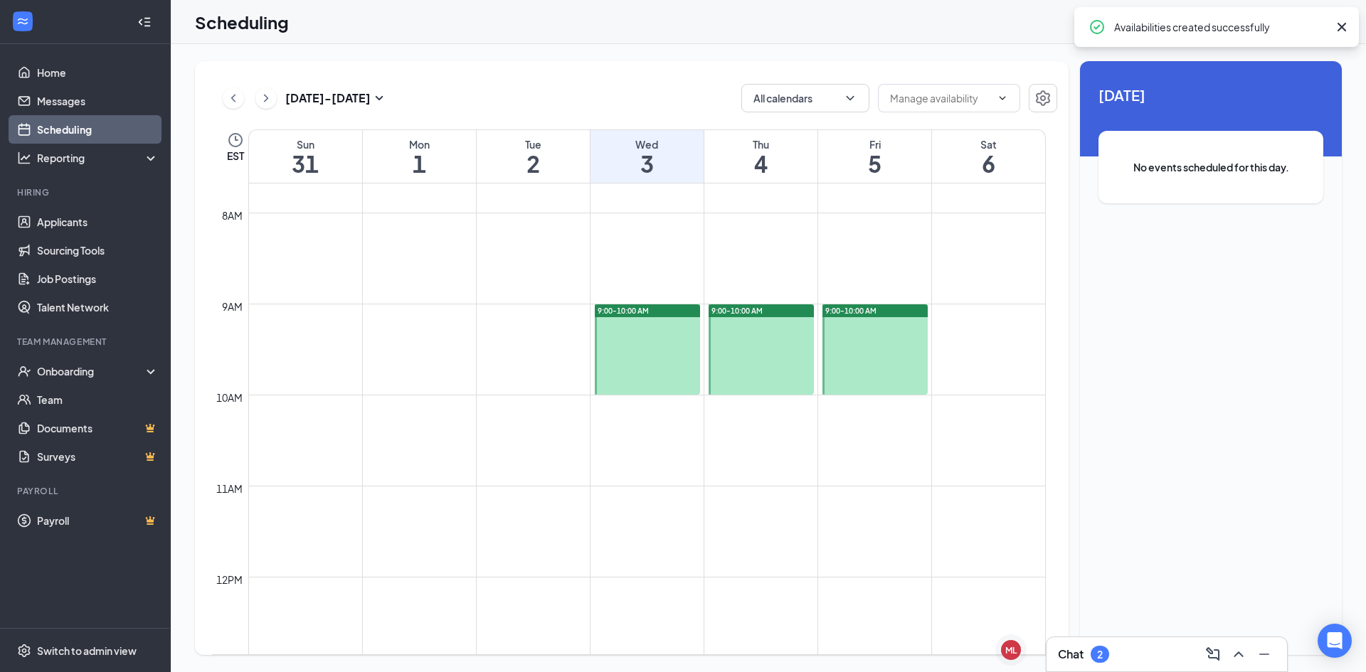
click at [1127, 652] on div "Chat 2" at bounding box center [1167, 654] width 218 height 23
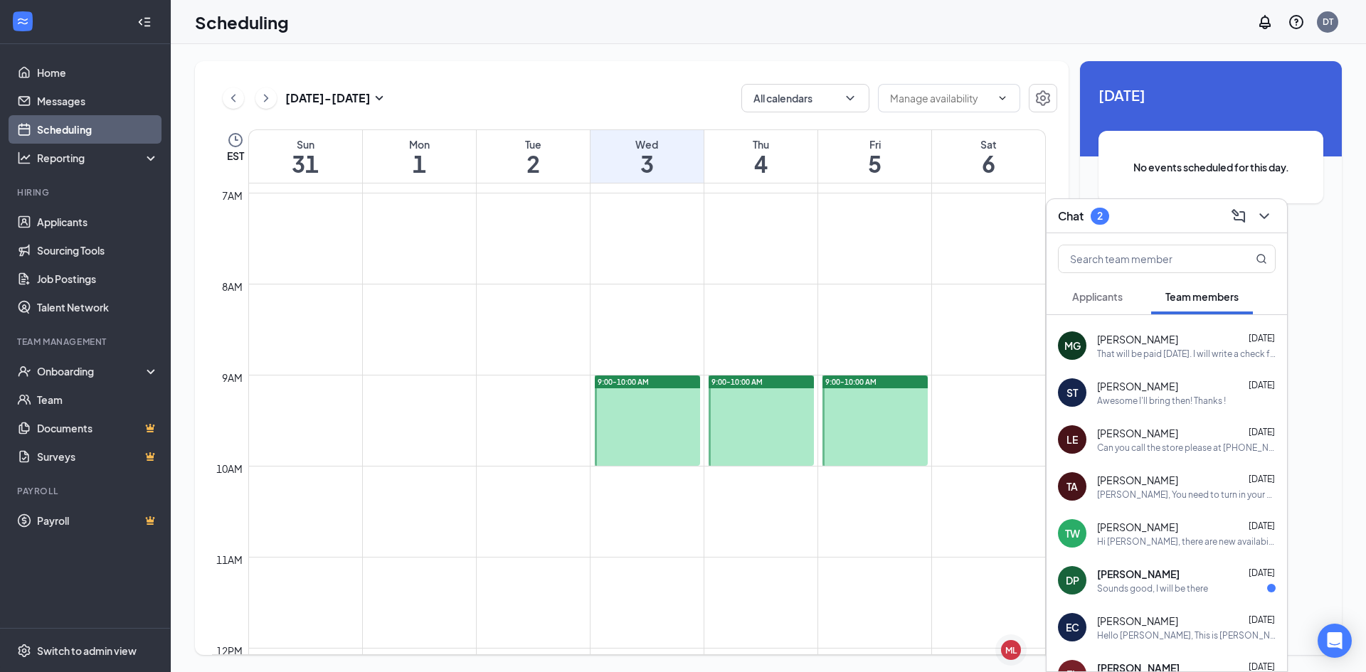
scroll to position [66, 0]
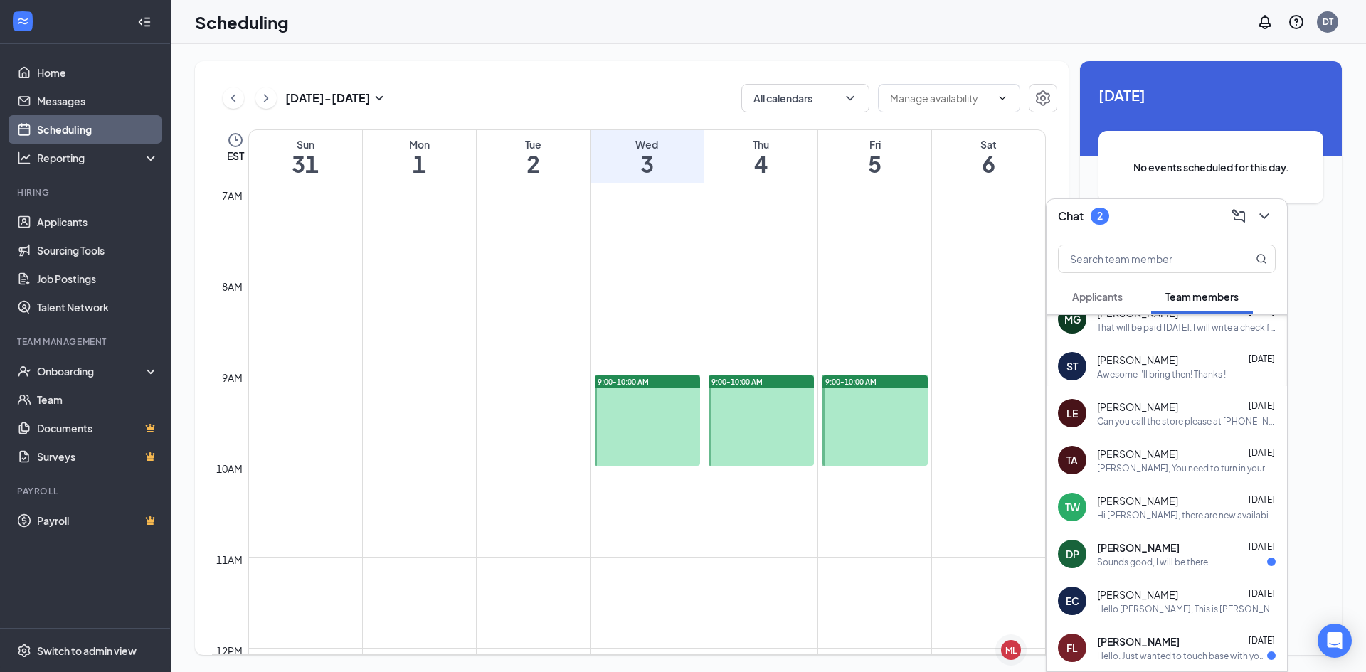
click at [1139, 551] on span "[PERSON_NAME]" at bounding box center [1138, 548] width 83 height 14
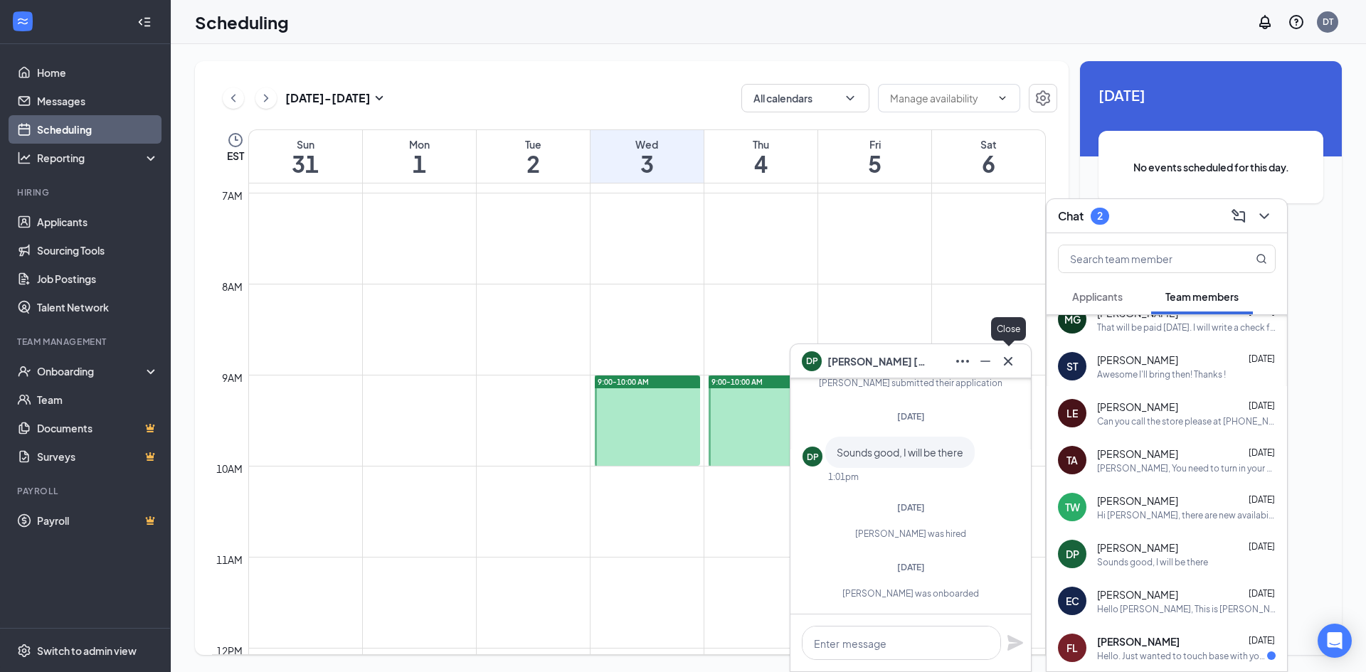
click at [1007, 357] on icon "Cross" at bounding box center [1007, 361] width 17 height 17
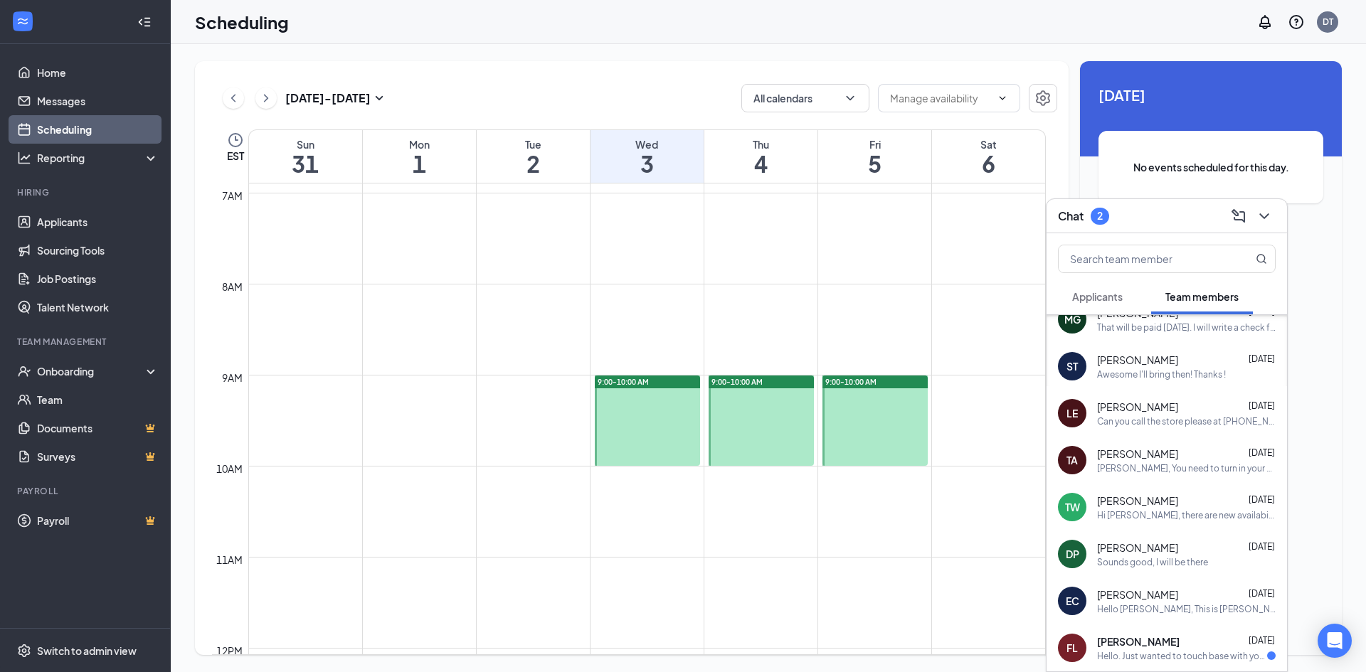
click at [1152, 645] on span "[PERSON_NAME]" at bounding box center [1138, 641] width 83 height 14
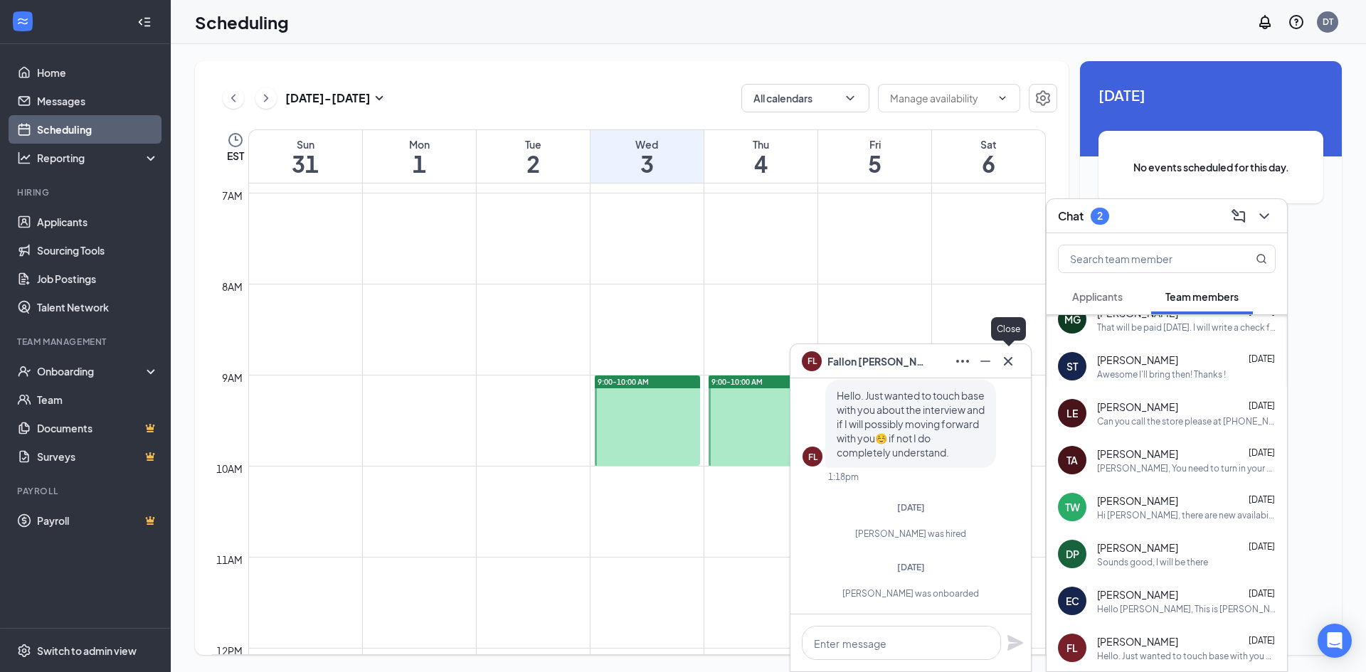
click at [1000, 362] on icon "Cross" at bounding box center [1007, 361] width 17 height 17
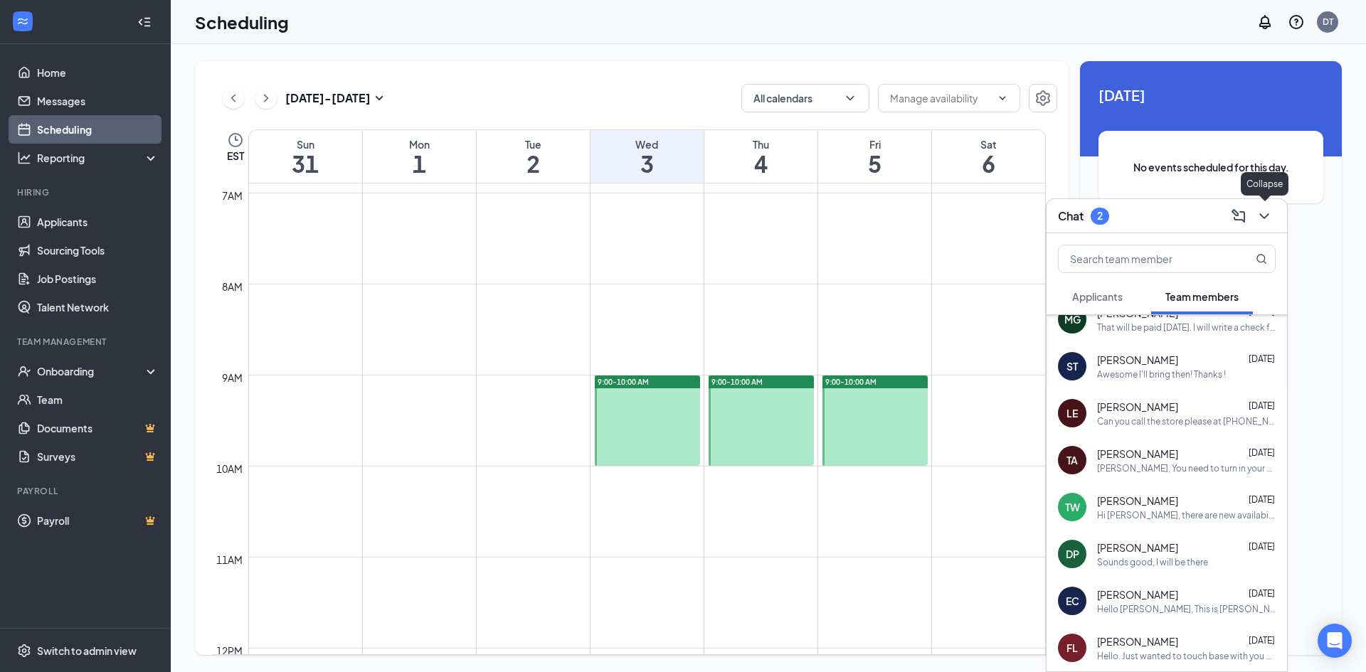
click at [1261, 213] on icon "ChevronDown" at bounding box center [1263, 216] width 17 height 17
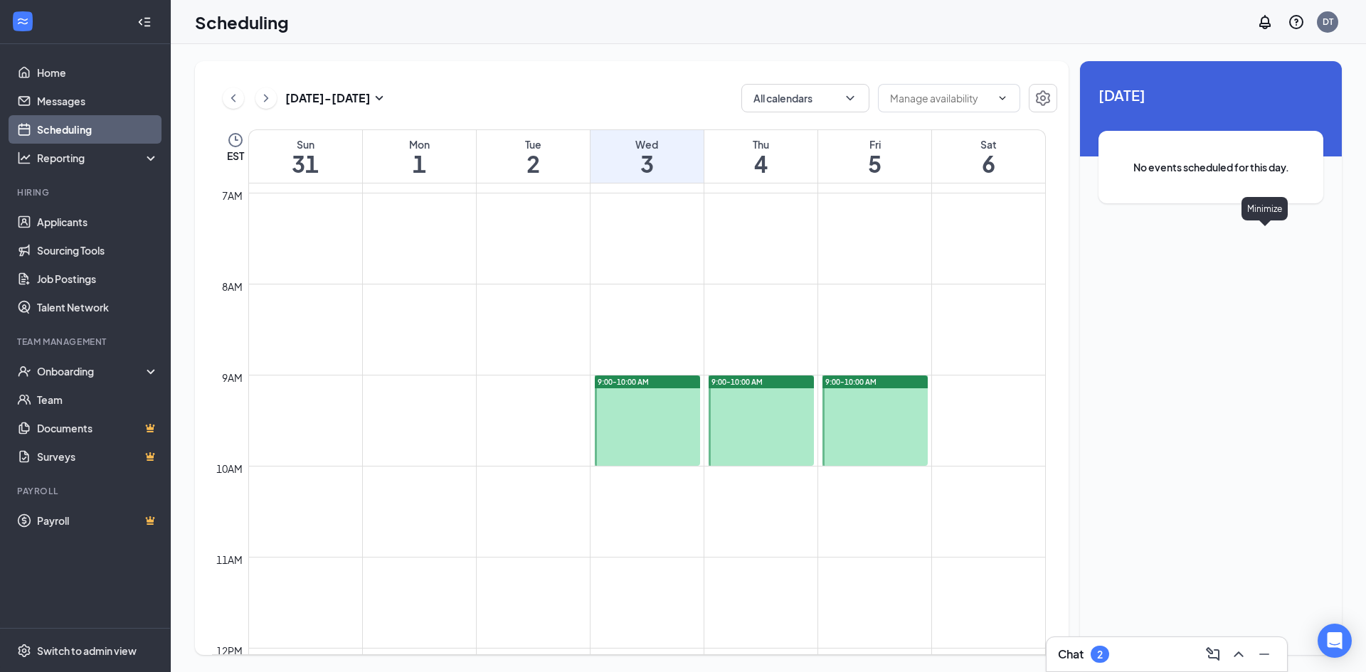
scroll to position [0, 0]
click at [1085, 648] on div "Chat 2" at bounding box center [1083, 654] width 51 height 17
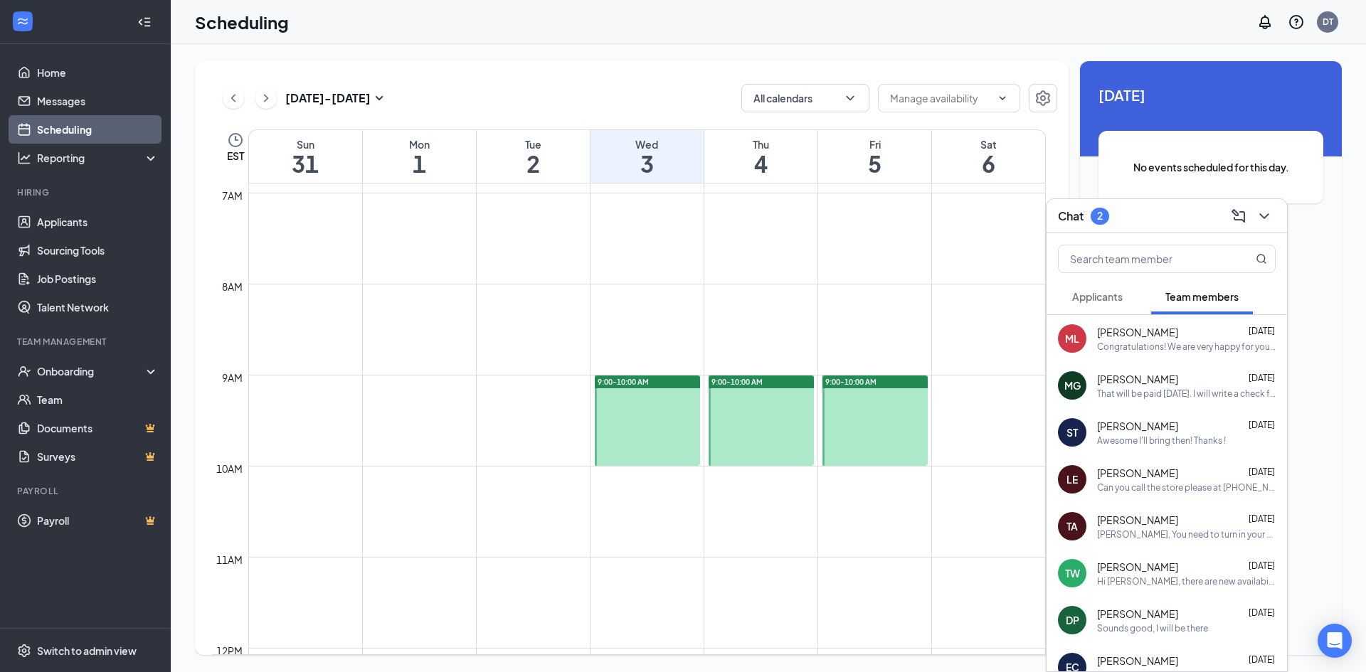
click at [1097, 295] on span "Applicants" at bounding box center [1097, 296] width 50 height 13
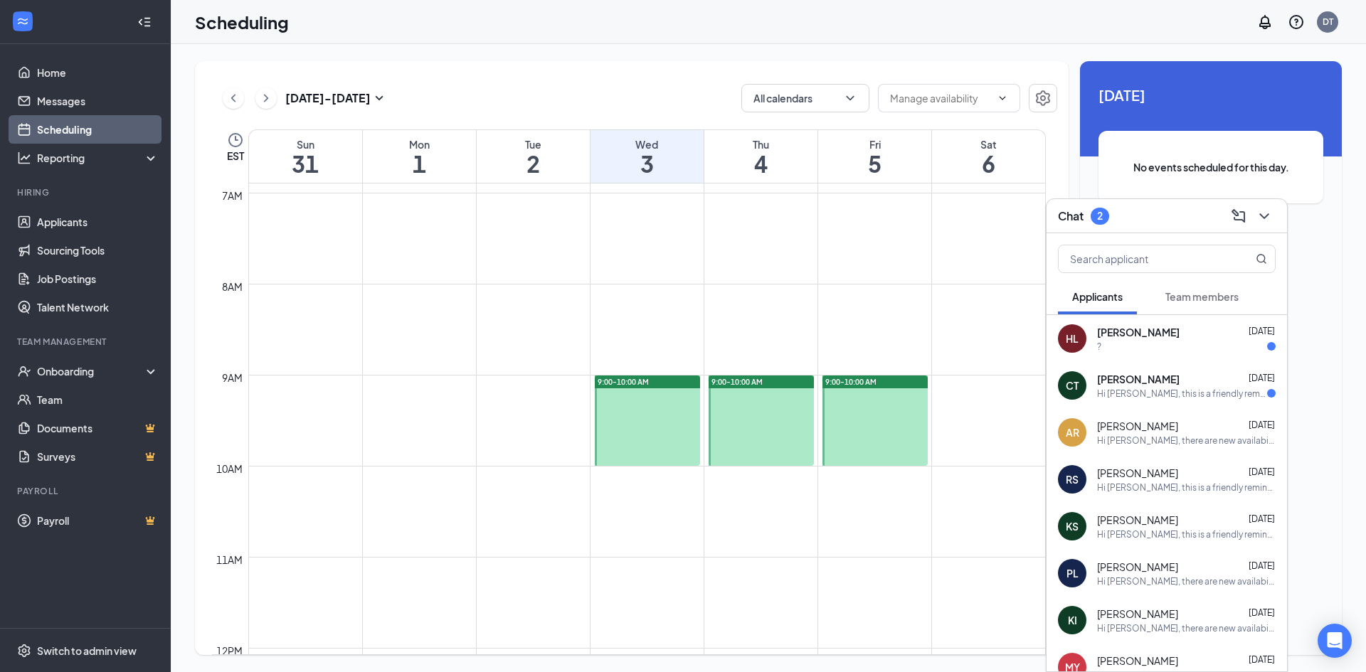
click at [1119, 379] on span "[PERSON_NAME]" at bounding box center [1138, 379] width 83 height 14
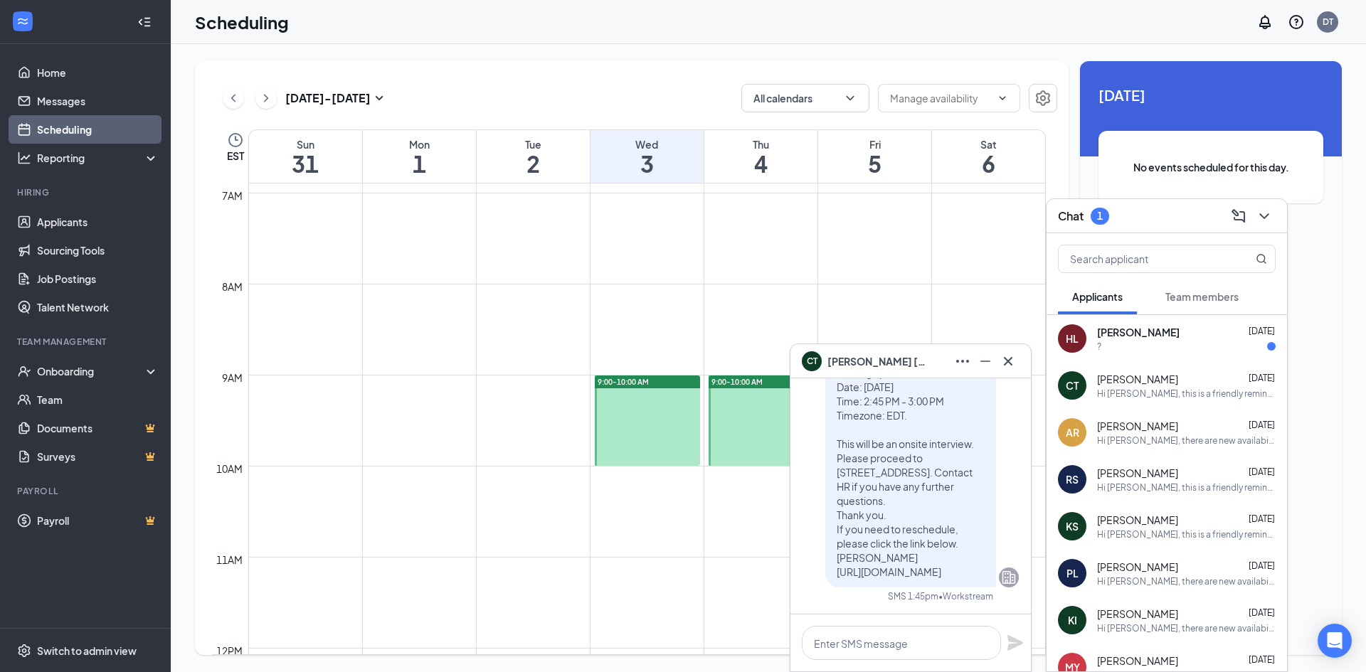
click at [1108, 330] on span "[PERSON_NAME]" at bounding box center [1138, 332] width 83 height 14
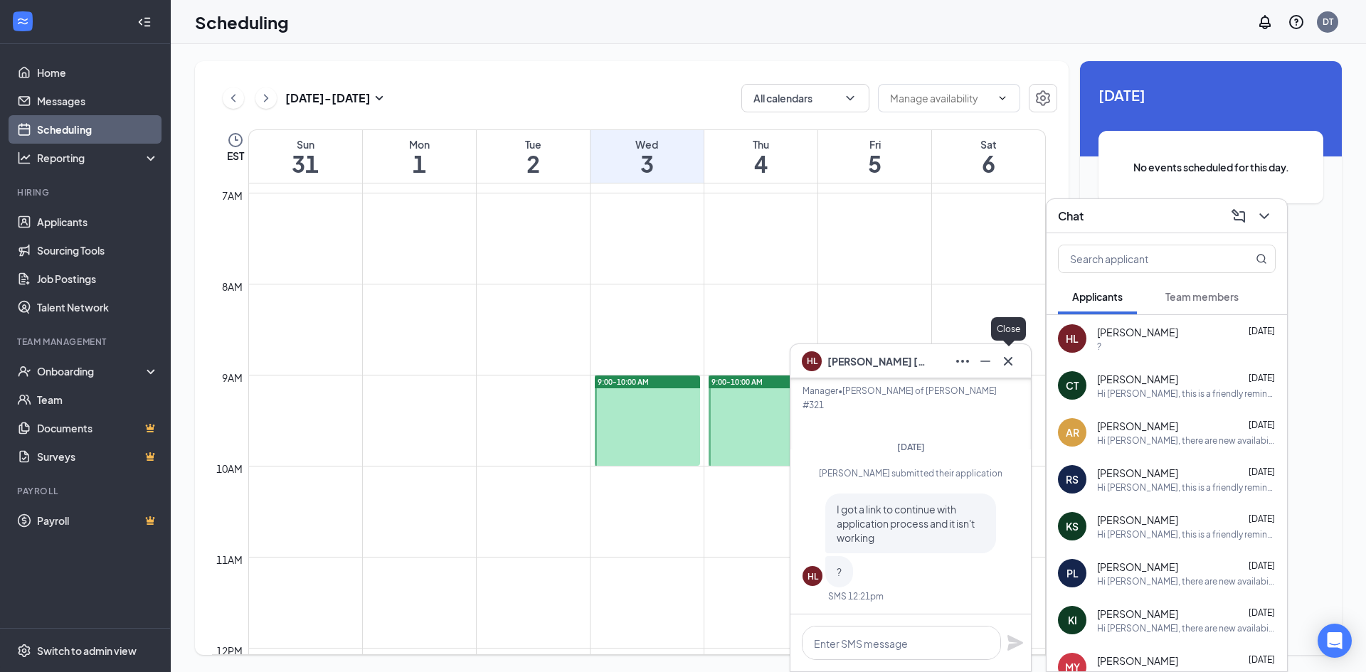
click at [1007, 354] on icon "Cross" at bounding box center [1007, 361] width 17 height 17
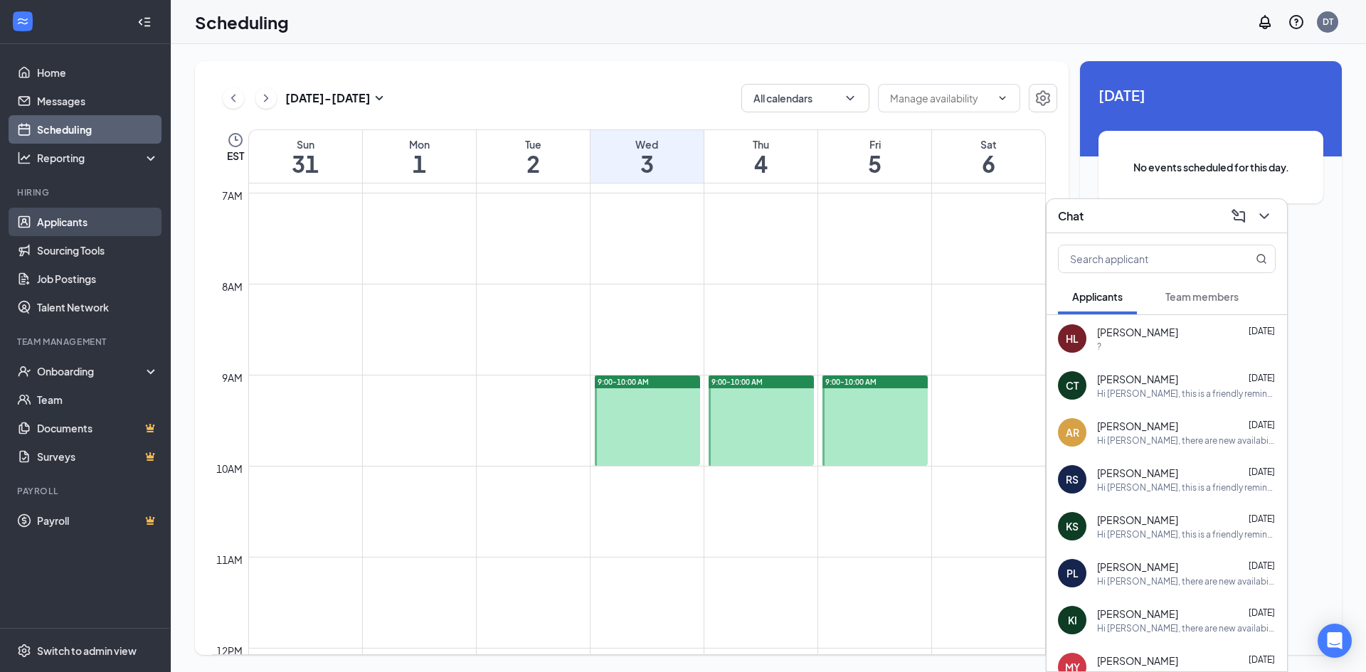
click at [66, 220] on link "Applicants" at bounding box center [98, 222] width 122 height 28
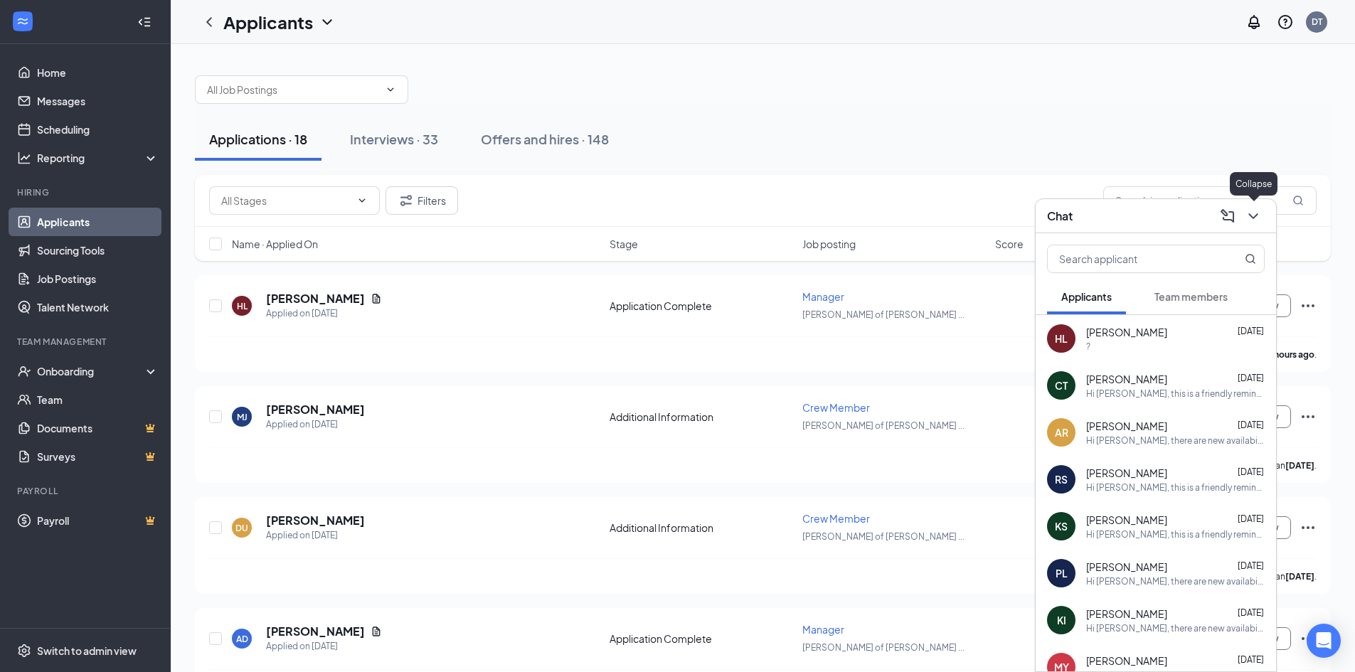
click at [1260, 217] on icon "ChevronDown" at bounding box center [1253, 216] width 17 height 17
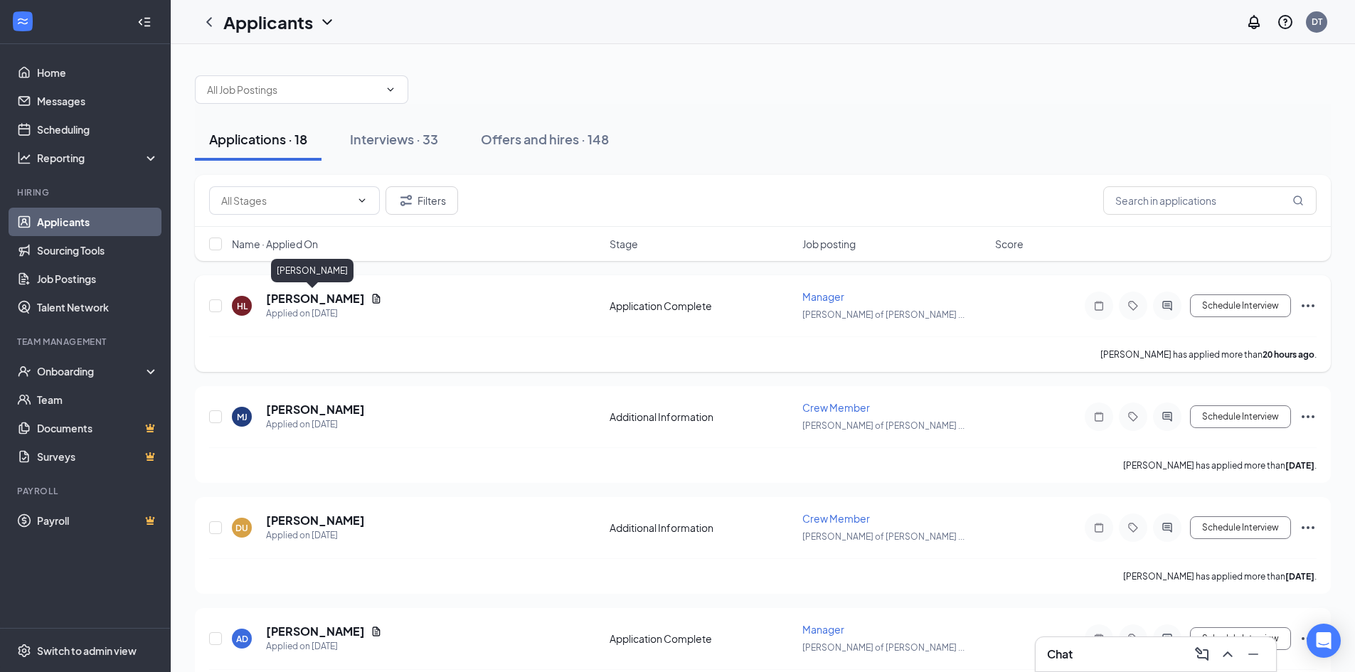
click at [296, 295] on h5 "[PERSON_NAME]" at bounding box center [315, 299] width 99 height 16
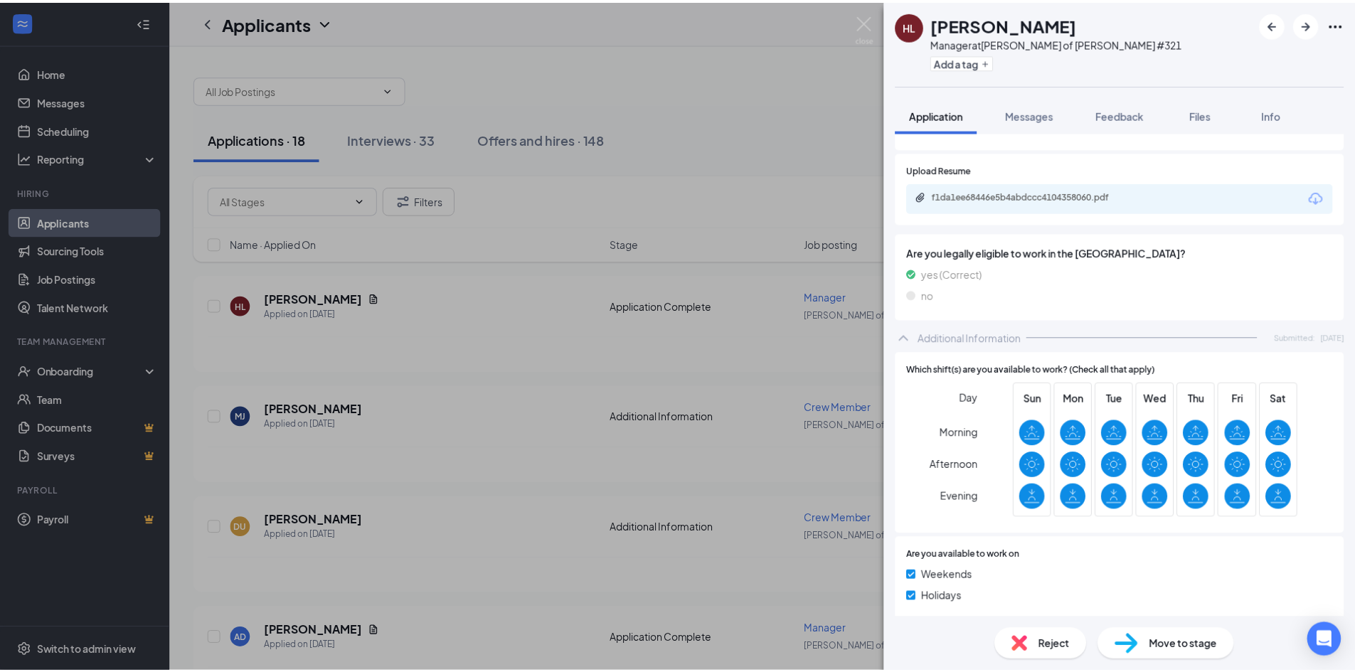
scroll to position [303, 0]
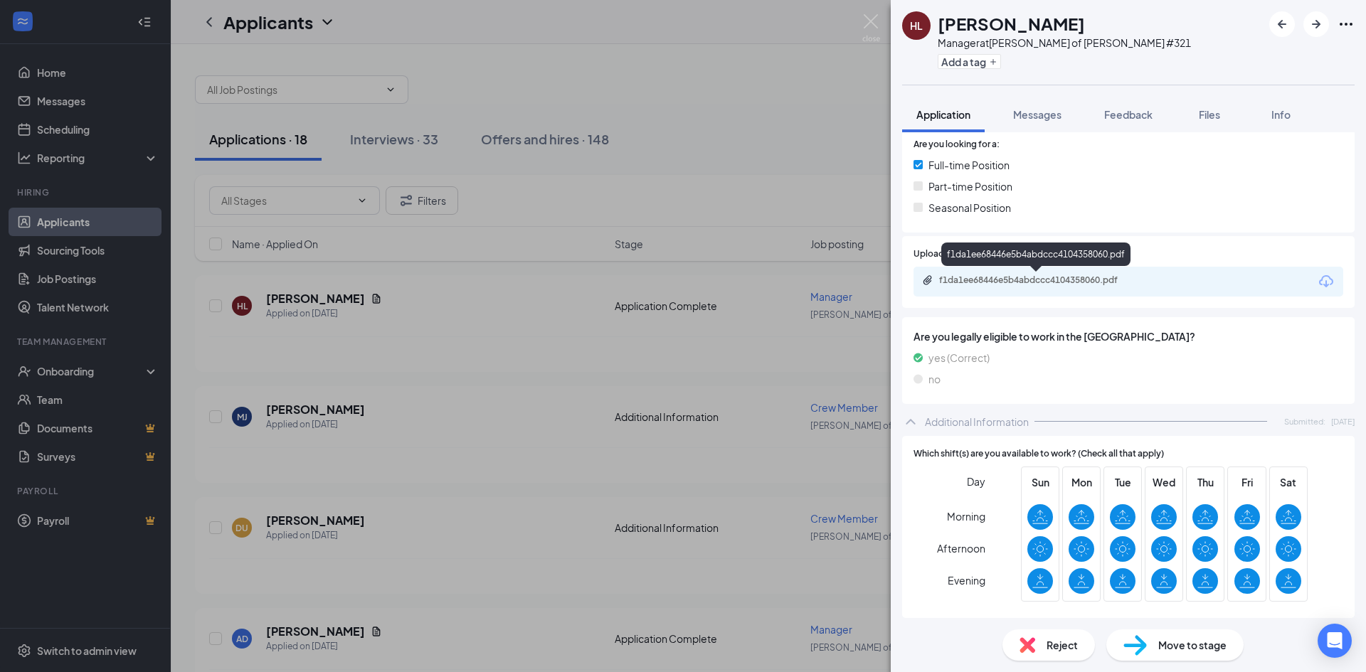
click at [1023, 277] on div "f1da1ee68446e5b4abdccc4104358060.pdf" at bounding box center [1038, 280] width 199 height 11
click at [875, 14] on img at bounding box center [871, 28] width 18 height 28
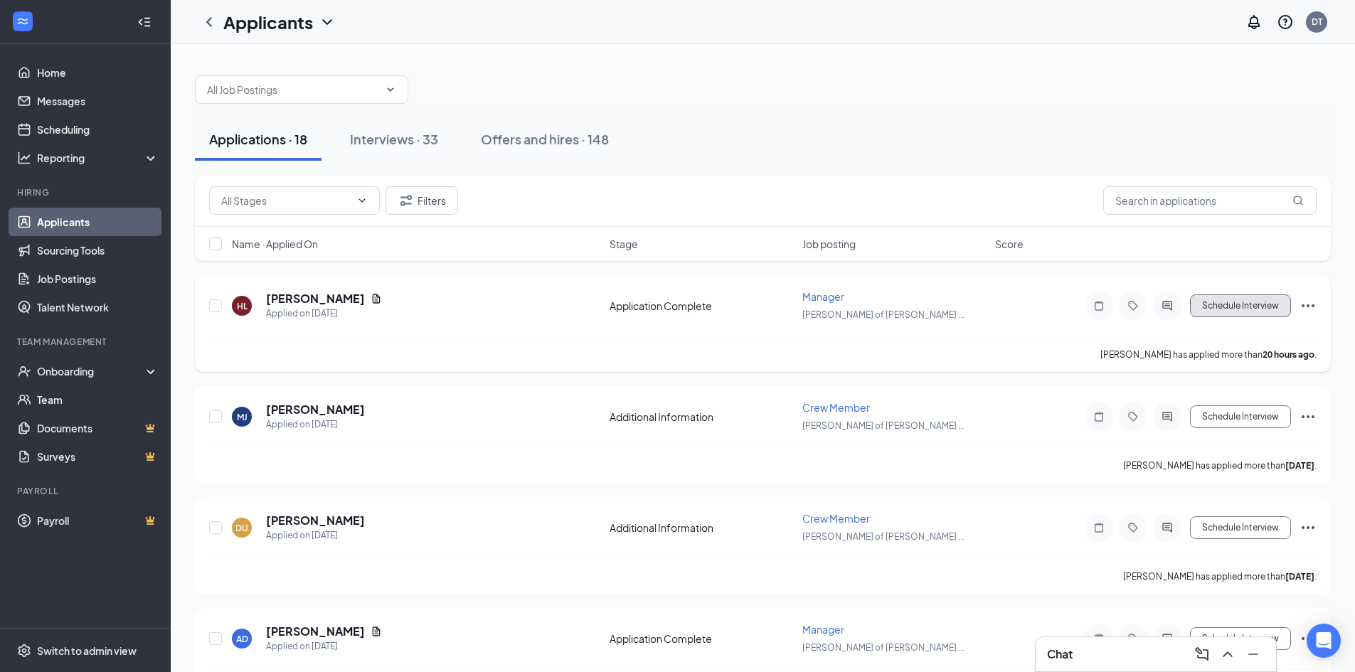
click at [1242, 308] on button "Schedule Interview" at bounding box center [1240, 305] width 101 height 23
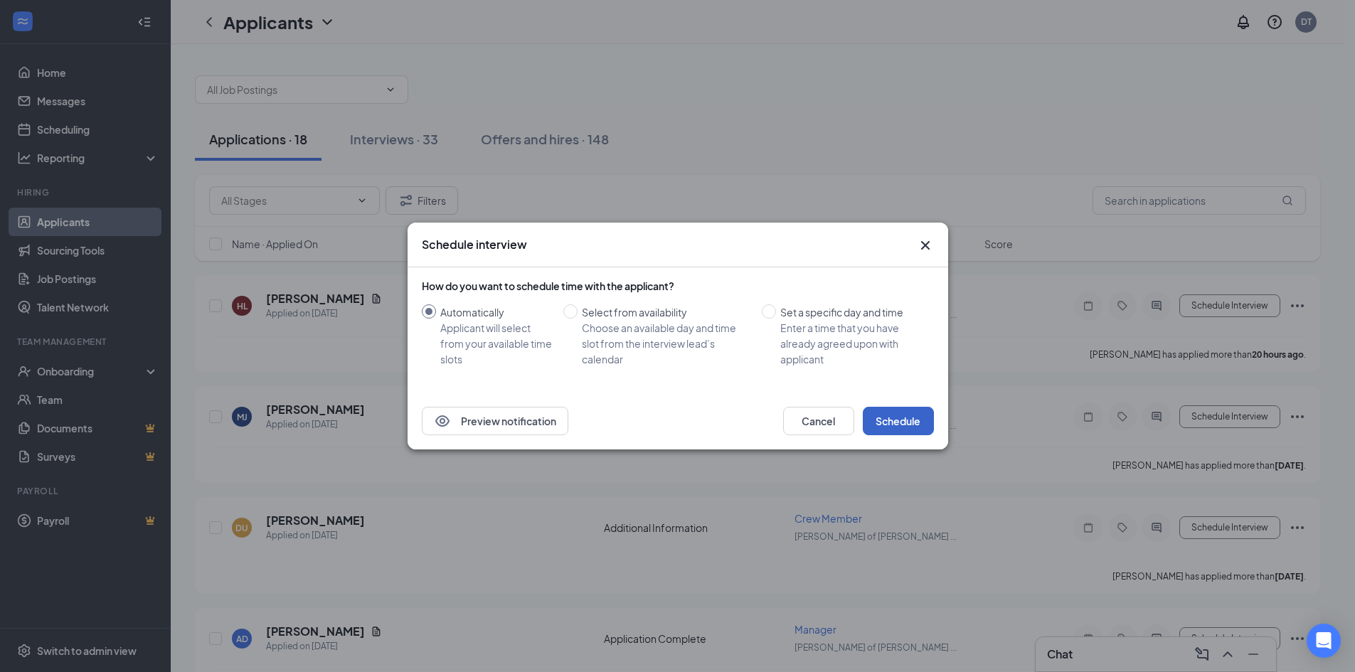
click at [890, 420] on button "Schedule" at bounding box center [898, 421] width 71 height 28
